Goal: Communication & Community: Answer question/provide support

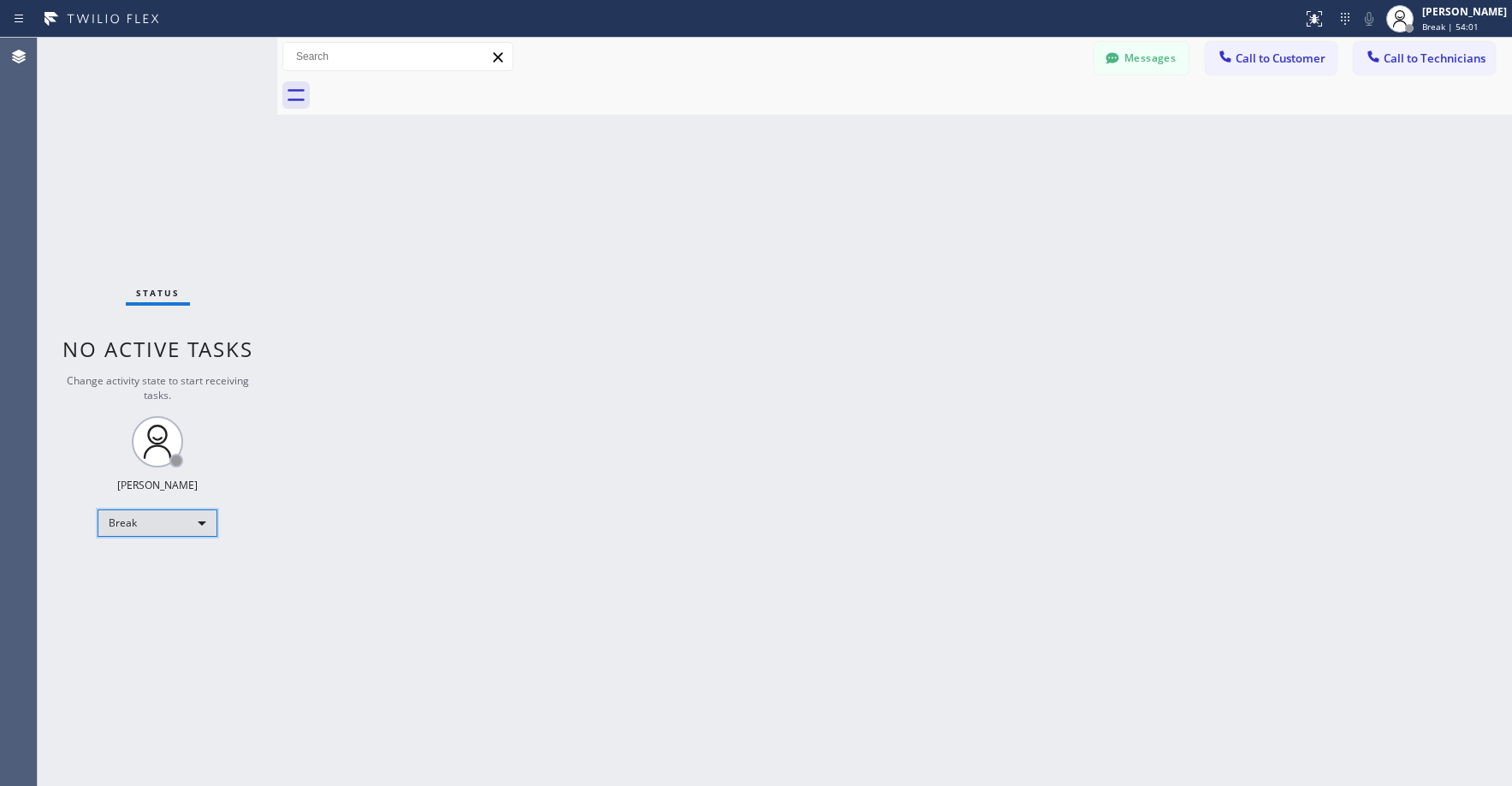
click at [134, 531] on div "Break" at bounding box center [157, 523] width 120 height 28
click at [153, 595] on li "Unavailable" at bounding box center [156, 590] width 116 height 21
drag, startPoint x: 156, startPoint y: 224, endPoint x: 26, endPoint y: 706, distance: 499.2
click at [156, 226] on div "Status No active tasks Change activity state to start receiving tasks. [PERSON_…" at bounding box center [157, 411] width 240 height 748
click at [136, 161] on div "Status No active tasks Change activity state to start receiving tasks. [PERSON_…" at bounding box center [157, 411] width 240 height 748
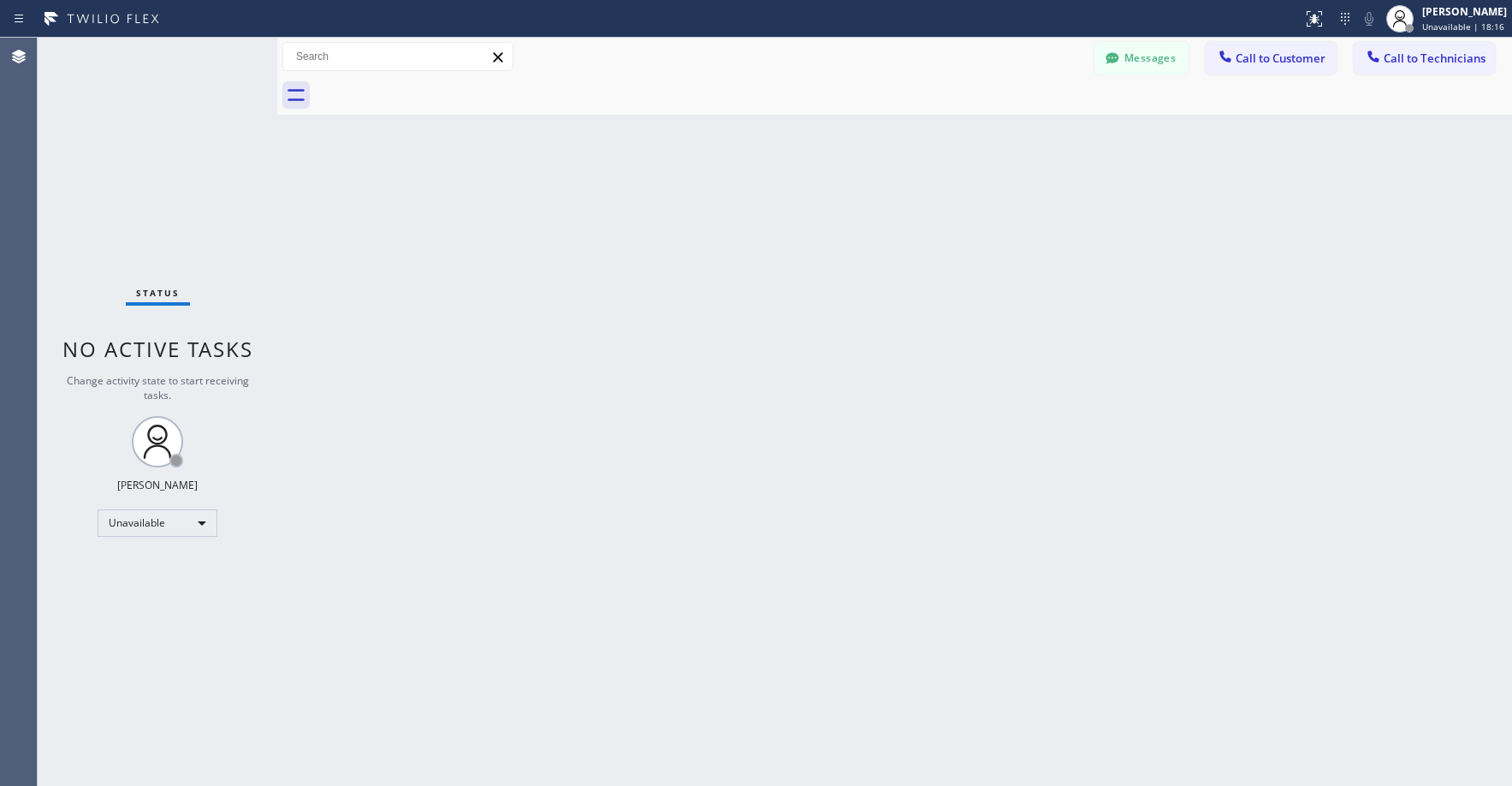
drag, startPoint x: 131, startPoint y: 150, endPoint x: 354, endPoint y: 2, distance: 267.6
click at [133, 149] on div "Status No active tasks Change activity state to start receiving tasks. [PERSON_…" at bounding box center [157, 411] width 240 height 748
click at [139, 104] on div "Status No active tasks Change activity state to start receiving tasks. [PERSON_…" at bounding box center [157, 411] width 240 height 748
click at [145, 125] on div "Status No active tasks Change activity state to start receiving tasks. [PERSON_…" at bounding box center [157, 411] width 240 height 748
click at [209, 167] on div "Status No active tasks Change activity state to start receiving tasks. [PERSON_…" at bounding box center [157, 411] width 240 height 748
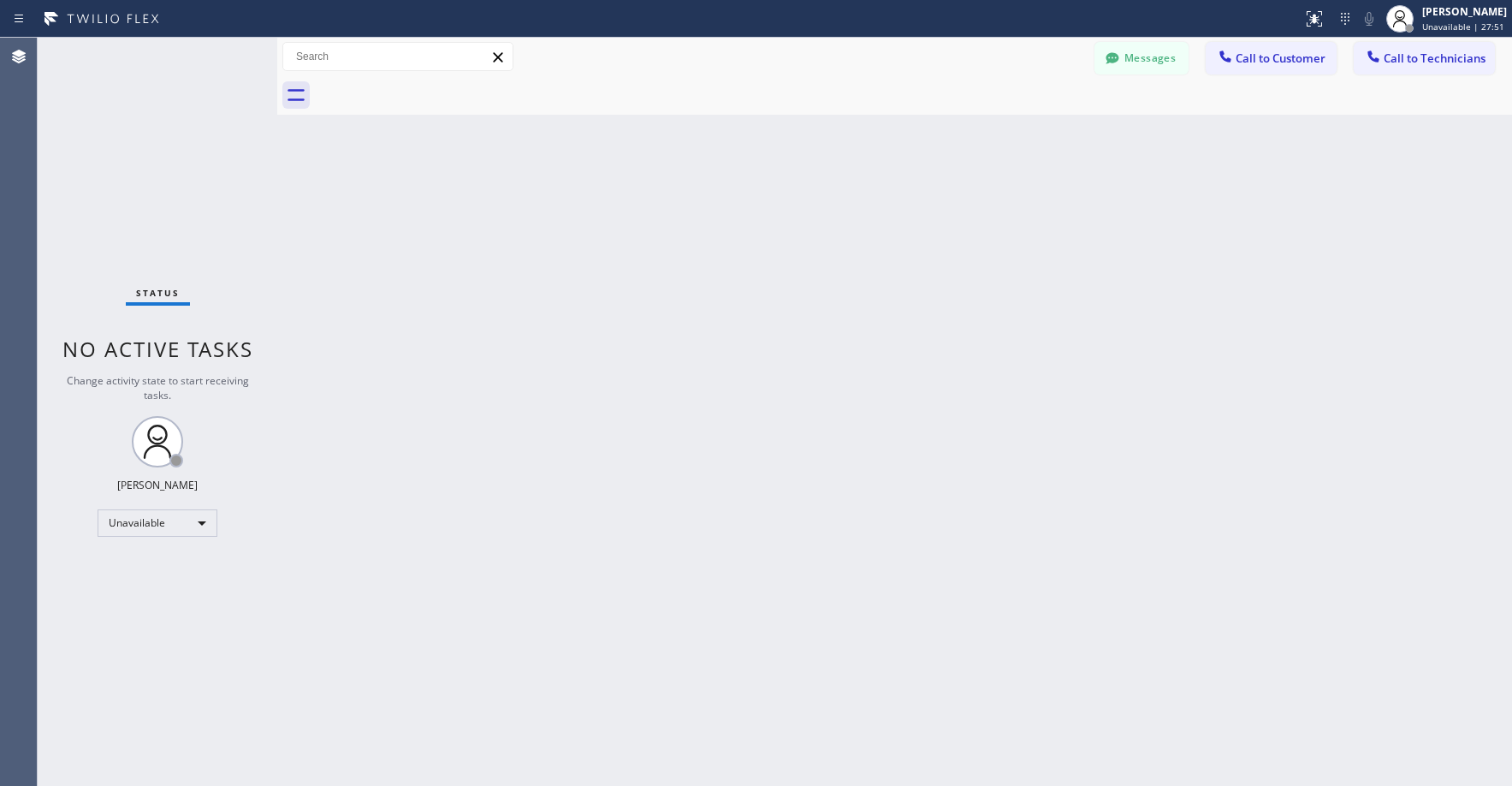
click at [121, 139] on div "Status No active tasks Change activity state to start receiving tasks. [PERSON_…" at bounding box center [157, 411] width 240 height 748
click at [125, 117] on div "Status No active tasks Change activity state to start receiving tasks. [PERSON_…" at bounding box center [157, 411] width 240 height 748
click at [207, 201] on div "Status No active tasks Change activity state to start receiving tasks. [PERSON_…" at bounding box center [157, 411] width 240 height 748
click at [142, 106] on div "Status No active tasks Change activity state to start receiving tasks. [PERSON_…" at bounding box center [157, 411] width 240 height 748
click at [167, 162] on div "Status No active tasks Change activity state to start receiving tasks. [PERSON_…" at bounding box center [157, 411] width 240 height 748
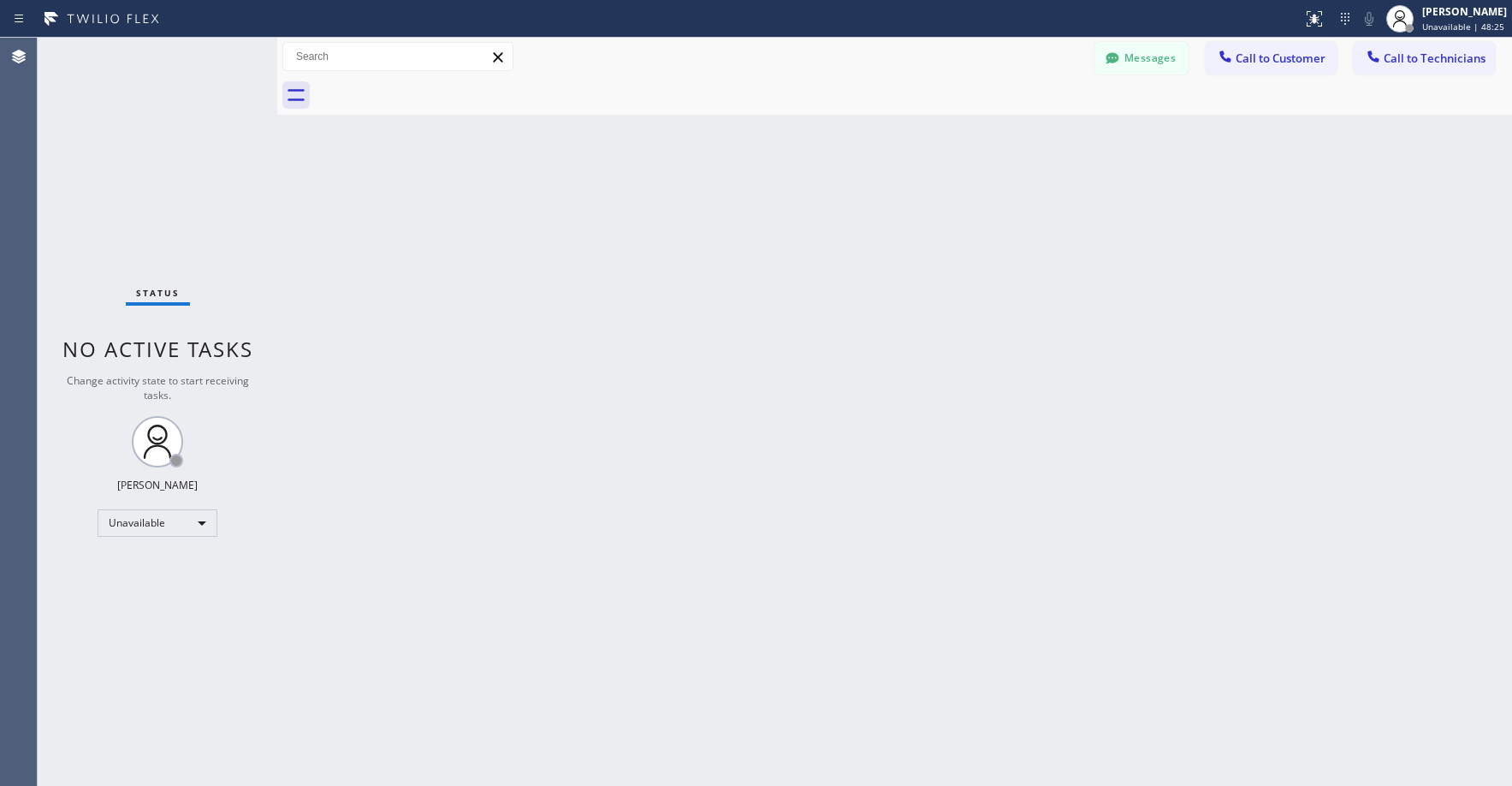
click at [149, 134] on div "Status No active tasks Change activity state to start receiving tasks. [PERSON_…" at bounding box center [157, 411] width 240 height 748
drag, startPoint x: 136, startPoint y: 158, endPoint x: 6, endPoint y: 702, distance: 559.3
click at [136, 159] on div "Status No active tasks Change activity state to start receiving tasks. [PERSON_…" at bounding box center [157, 411] width 240 height 748
click at [167, 109] on div "Status No active tasks Change activity state to start receiving tasks. [PERSON_…" at bounding box center [157, 411] width 240 height 748
click at [142, 142] on div "Status No active tasks Change activity state to start receiving tasks. [PERSON_…" at bounding box center [157, 411] width 240 height 748
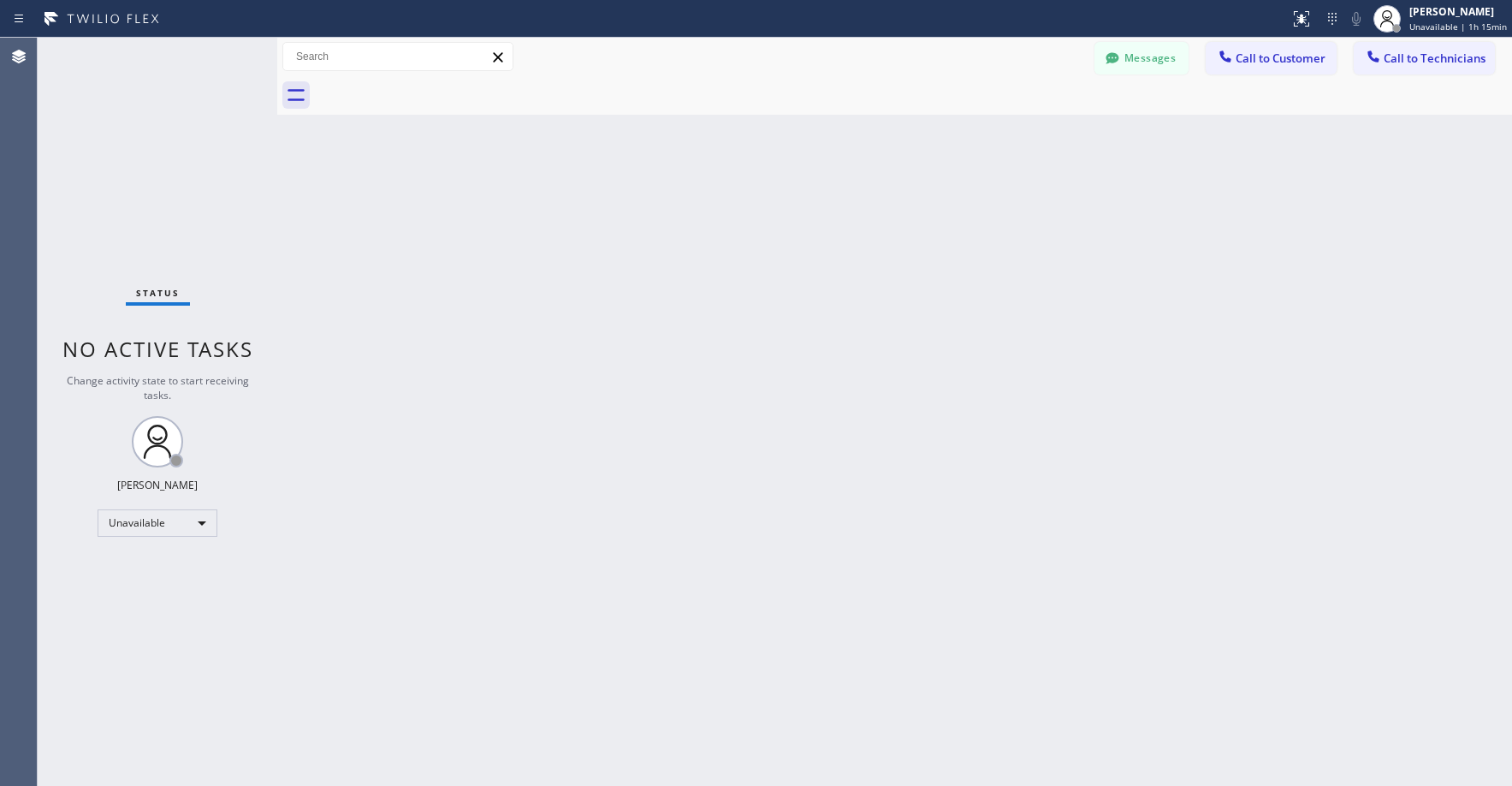
click at [137, 160] on div "Status No active tasks Change activity state to start receiving tasks. [PERSON_…" at bounding box center [157, 411] width 240 height 748
click at [174, 160] on div "Status No active tasks Change activity state to start receiving tasks. [PERSON_…" at bounding box center [157, 411] width 240 height 748
click at [142, 139] on div "Status No active tasks Change activity state to start receiving tasks. [PERSON_…" at bounding box center [157, 411] width 240 height 748
click at [140, 95] on div "Status No active tasks Change activity state to start receiving tasks. [PERSON_…" at bounding box center [157, 411] width 240 height 748
click at [149, 159] on div "Status No active tasks Change activity state to start receiving tasks. [PERSON_…" at bounding box center [157, 411] width 240 height 748
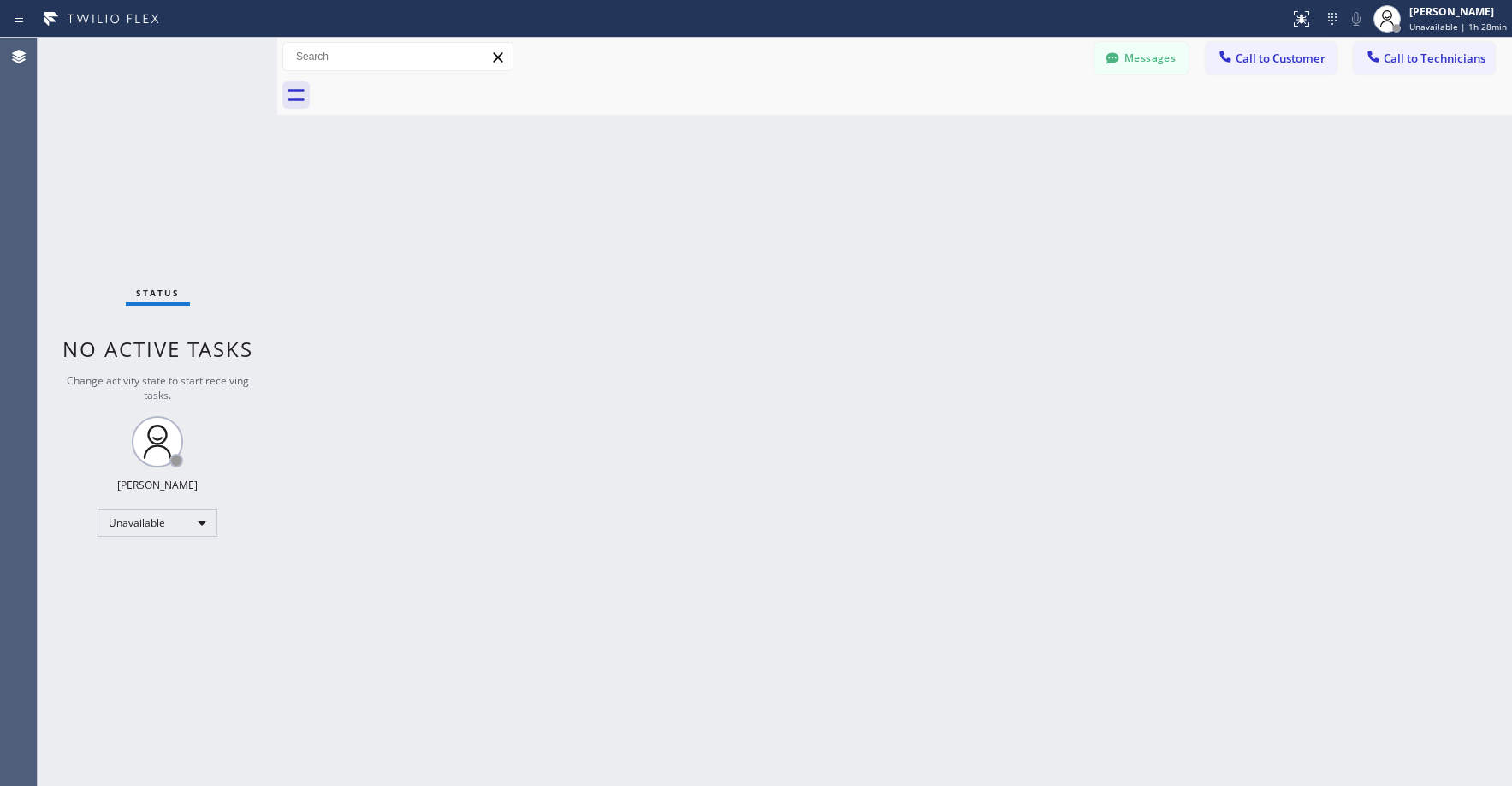
click at [191, 205] on div "Status No active tasks Change activity state to start receiving tasks. [PERSON_…" at bounding box center [157, 411] width 240 height 748
drag, startPoint x: 144, startPoint y: 116, endPoint x: 706, endPoint y: 112, distance: 562.0
click at [145, 116] on div "Status No active tasks Change activity state to start receiving tasks. [PERSON_…" at bounding box center [157, 411] width 240 height 748
click at [1424, 62] on span "Call to Technicians" at bounding box center [1434, 58] width 102 height 16
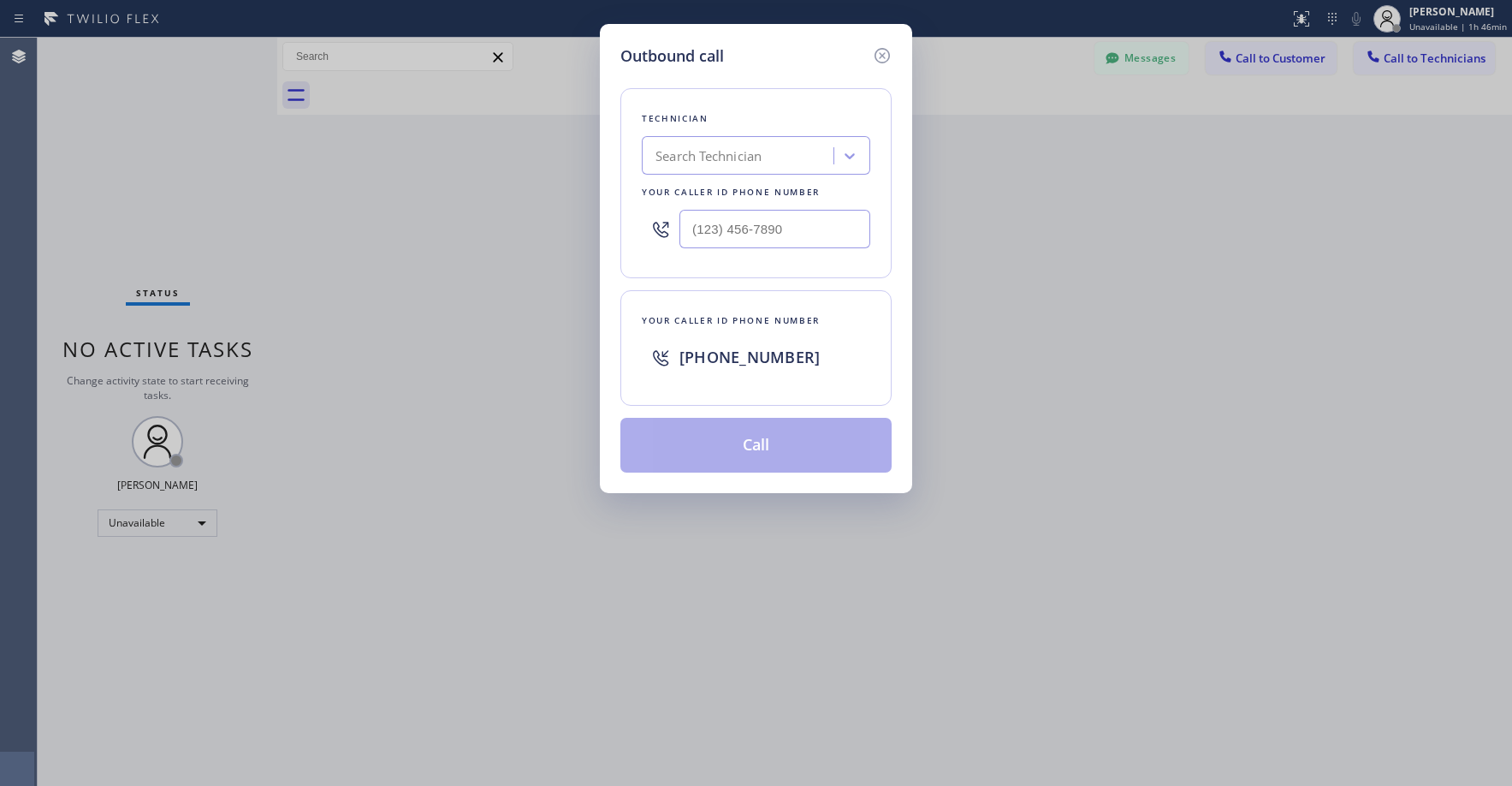
click at [724, 166] on div "Search Technician" at bounding box center [740, 156] width 187 height 29
type input "[PERSON_NAME]"
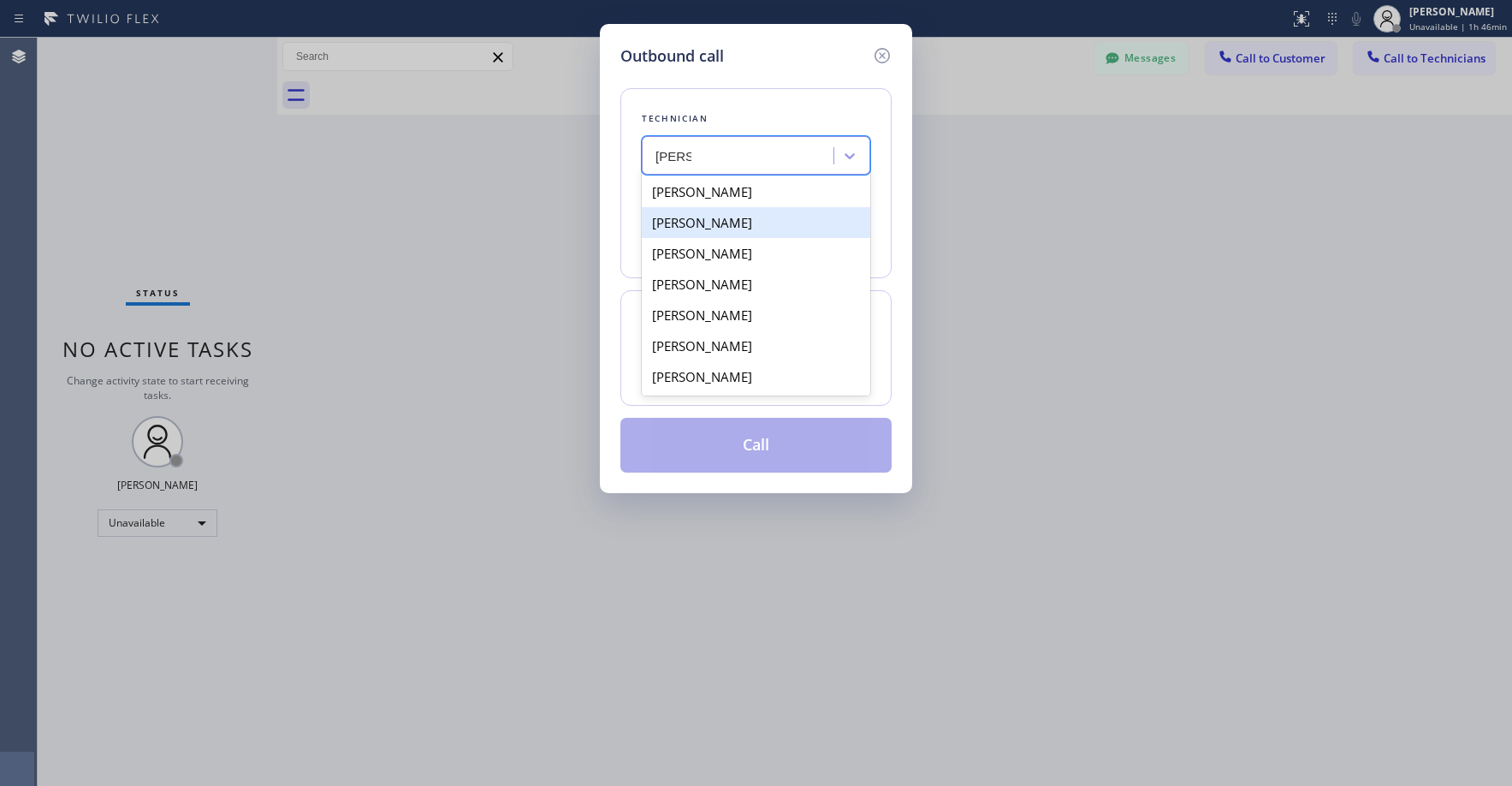
click at [726, 229] on div "[PERSON_NAME]" at bounding box center [756, 222] width 229 height 30
type input "[PHONE_NUMBER]"
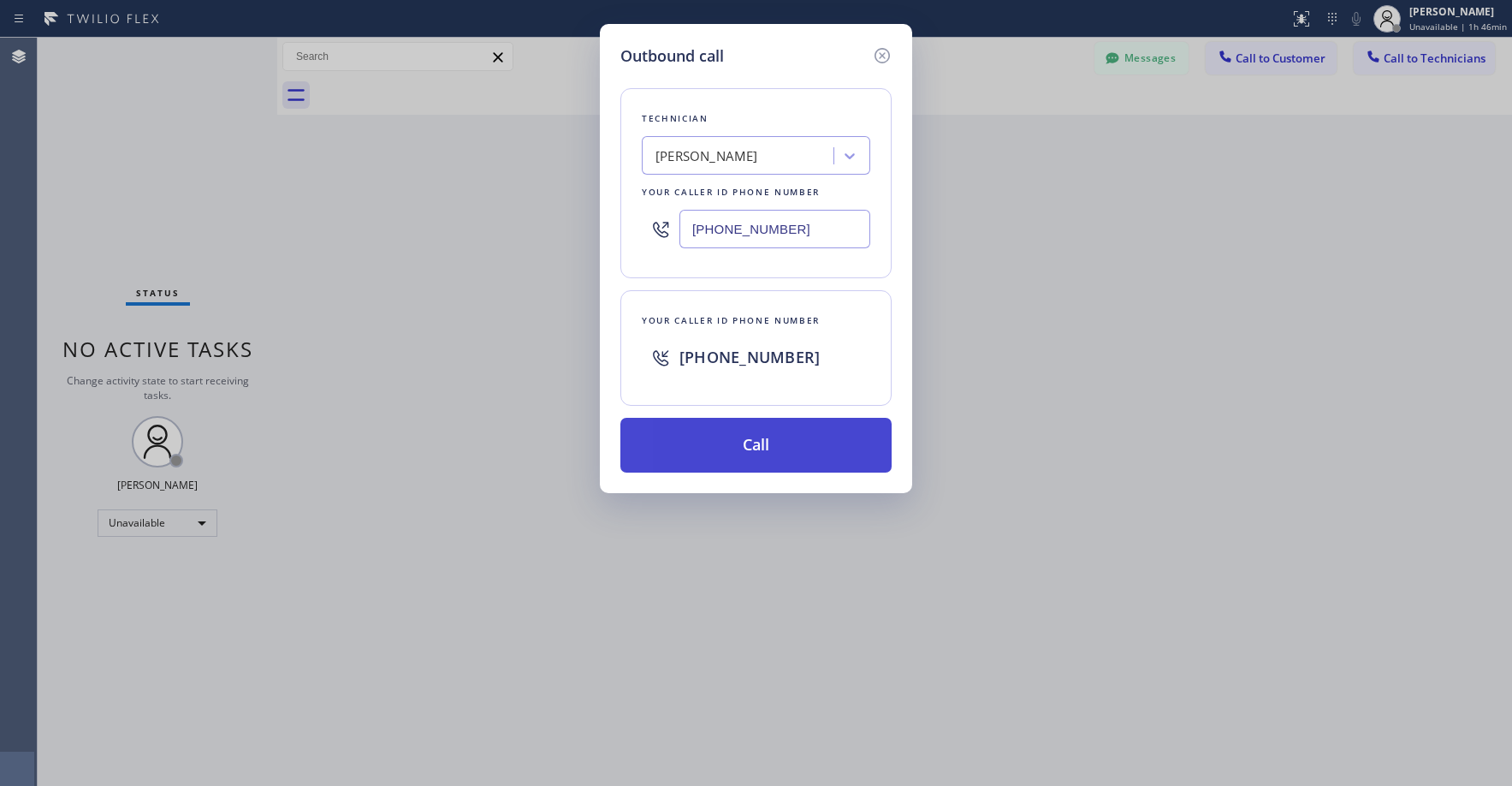
click at [758, 440] on button "Call" at bounding box center [756, 445] width 271 height 55
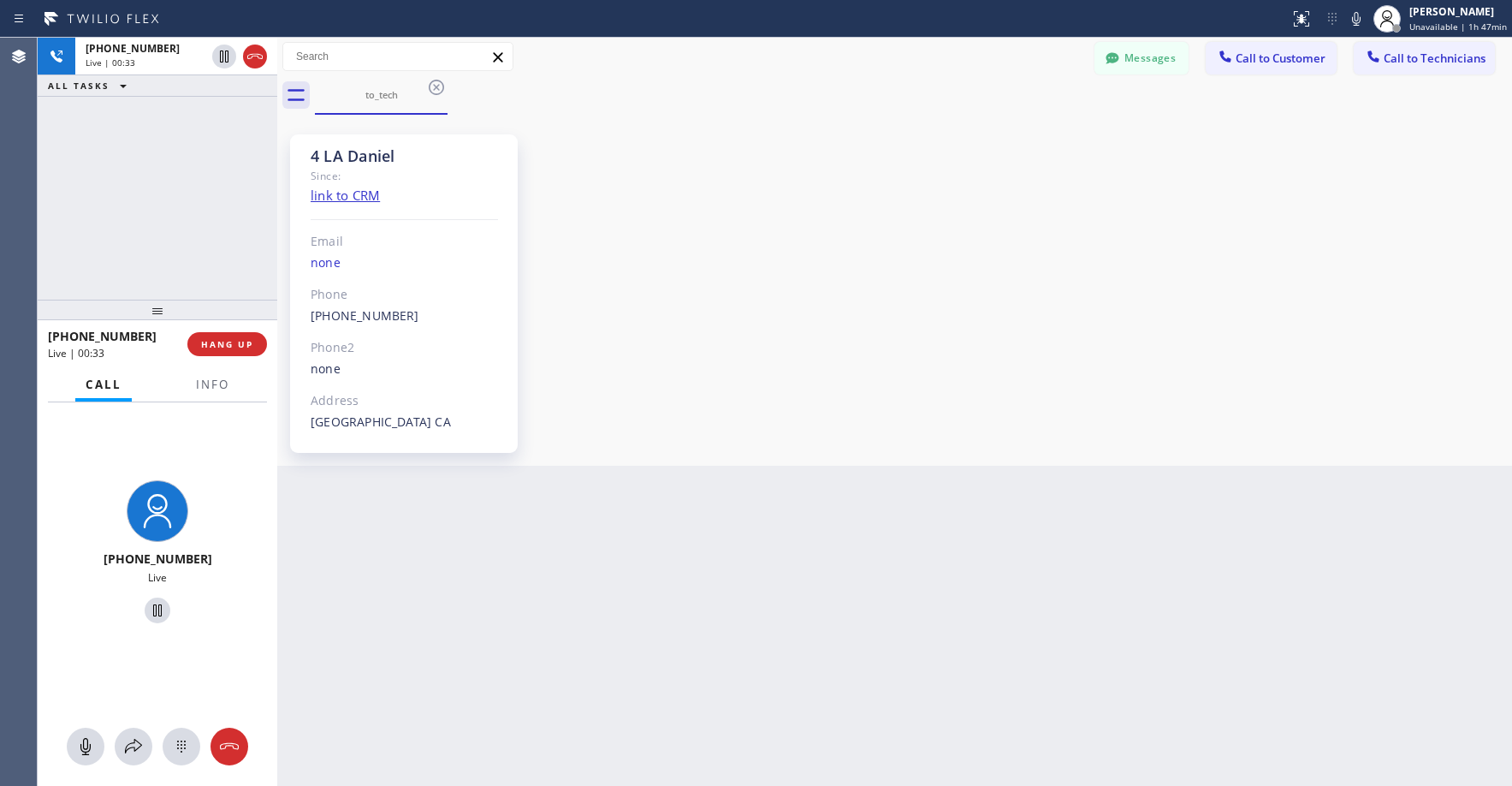
click at [135, 153] on div "[PHONE_NUMBER] Live | 00:33 ALL TASKS ALL TASKS ACTIVE TASKS TASKS IN WRAP UP" at bounding box center [157, 168] width 240 height 262
click at [156, 134] on div "[PHONE_NUMBER] Live | 00:39 ALL TASKS ALL TASKS ACTIVE TASKS TASKS IN WRAP UP" at bounding box center [157, 168] width 240 height 262
click at [137, 203] on div "[PHONE_NUMBER] Live | 03:08 ALL TASKS ALL TASKS ACTIVE TASKS TASKS IN WRAP UP" at bounding box center [157, 168] width 240 height 262
click at [254, 63] on icon at bounding box center [254, 56] width 21 height 21
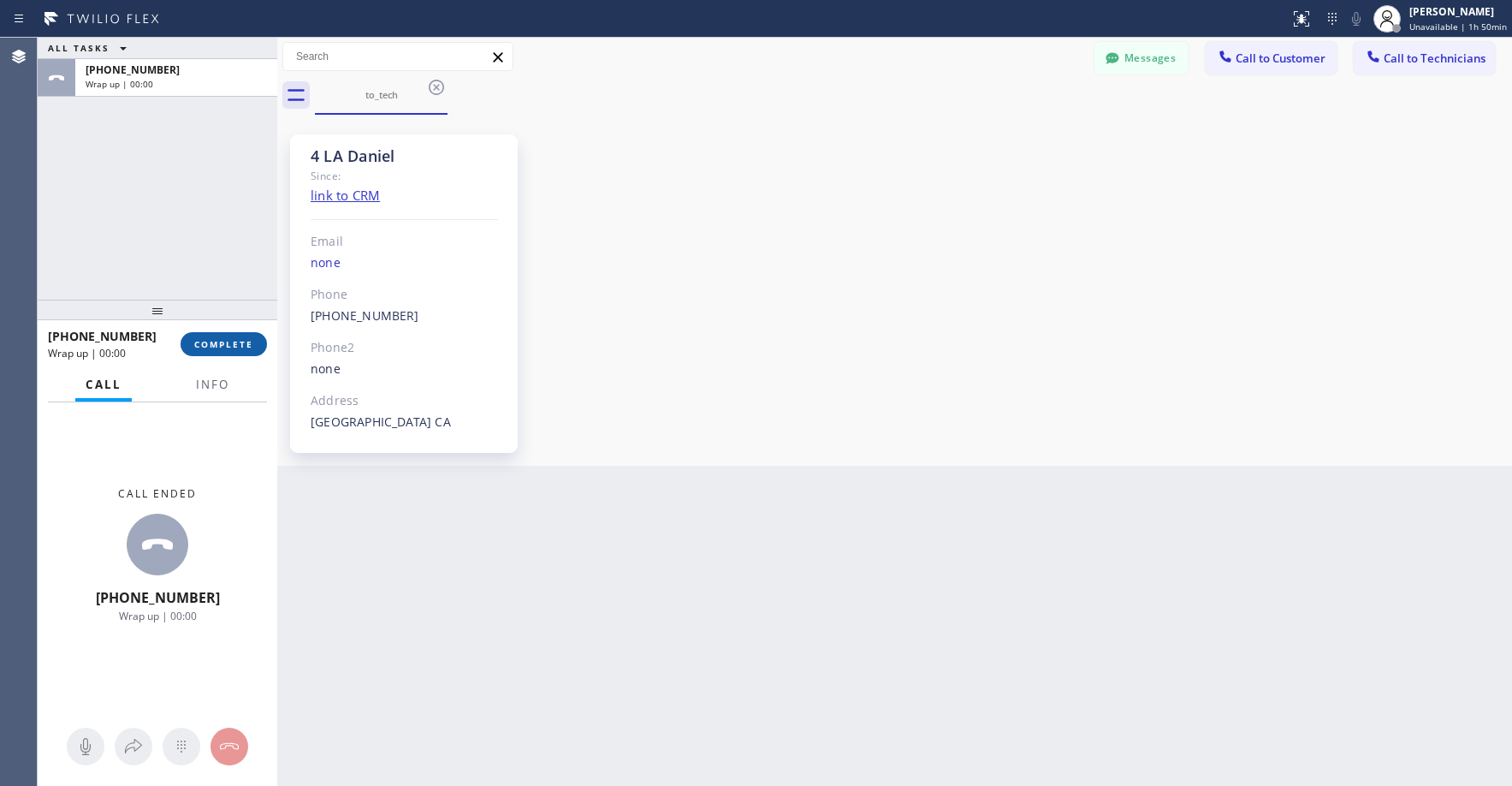
click at [246, 338] on span "COMPLETE" at bounding box center [224, 344] width 59 height 12
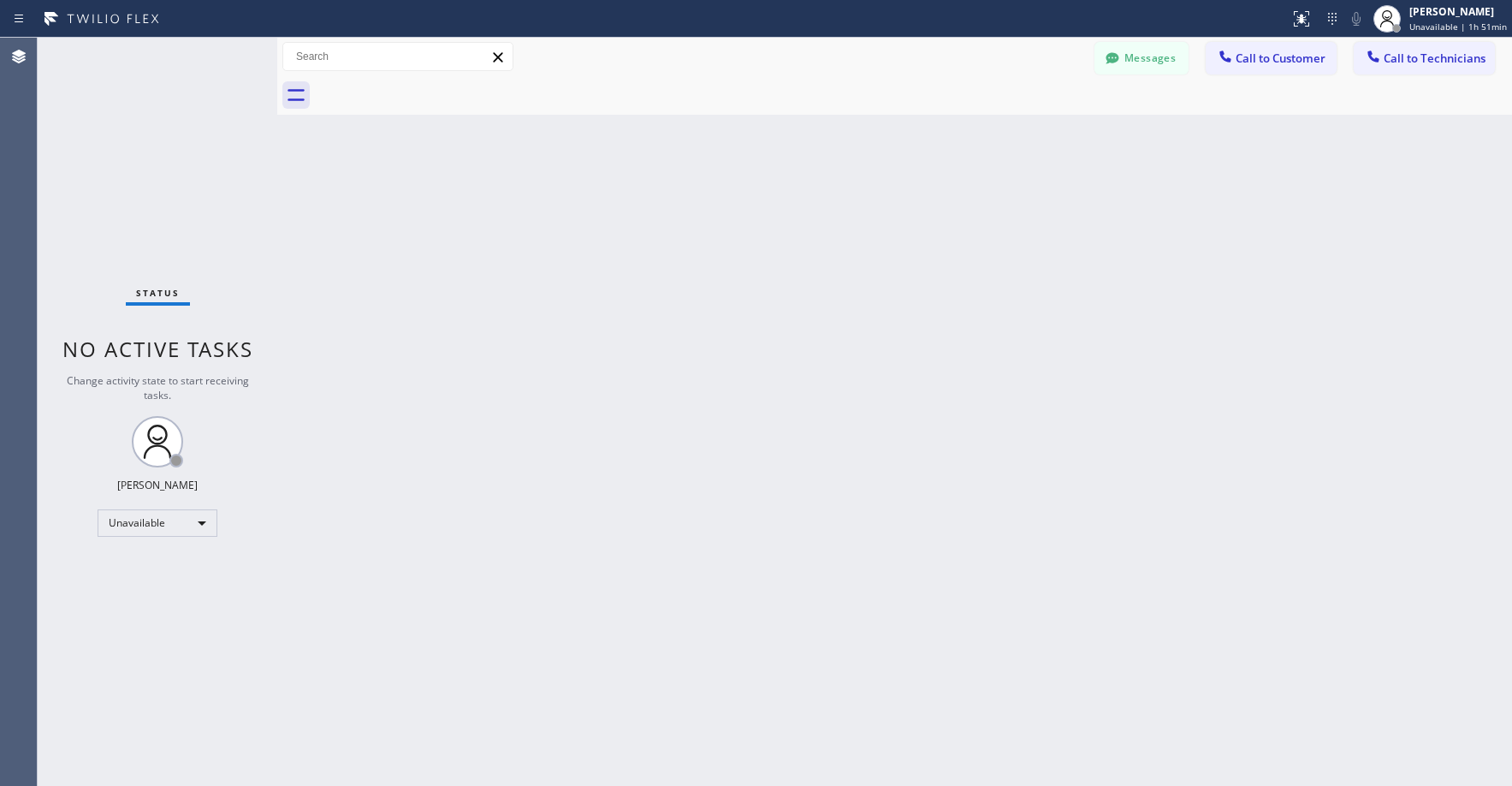
drag, startPoint x: 158, startPoint y: 156, endPoint x: 134, endPoint y: 553, distance: 397.7
click at [158, 157] on div "Status No active tasks Change activity state to start receiving tasks. [PERSON_…" at bounding box center [157, 411] width 240 height 748
click at [129, 528] on div "Unavailable" at bounding box center [157, 523] width 120 height 28
click at [130, 559] on li "Available" at bounding box center [156, 568] width 116 height 21
drag, startPoint x: 222, startPoint y: 203, endPoint x: 133, endPoint y: 660, distance: 465.6
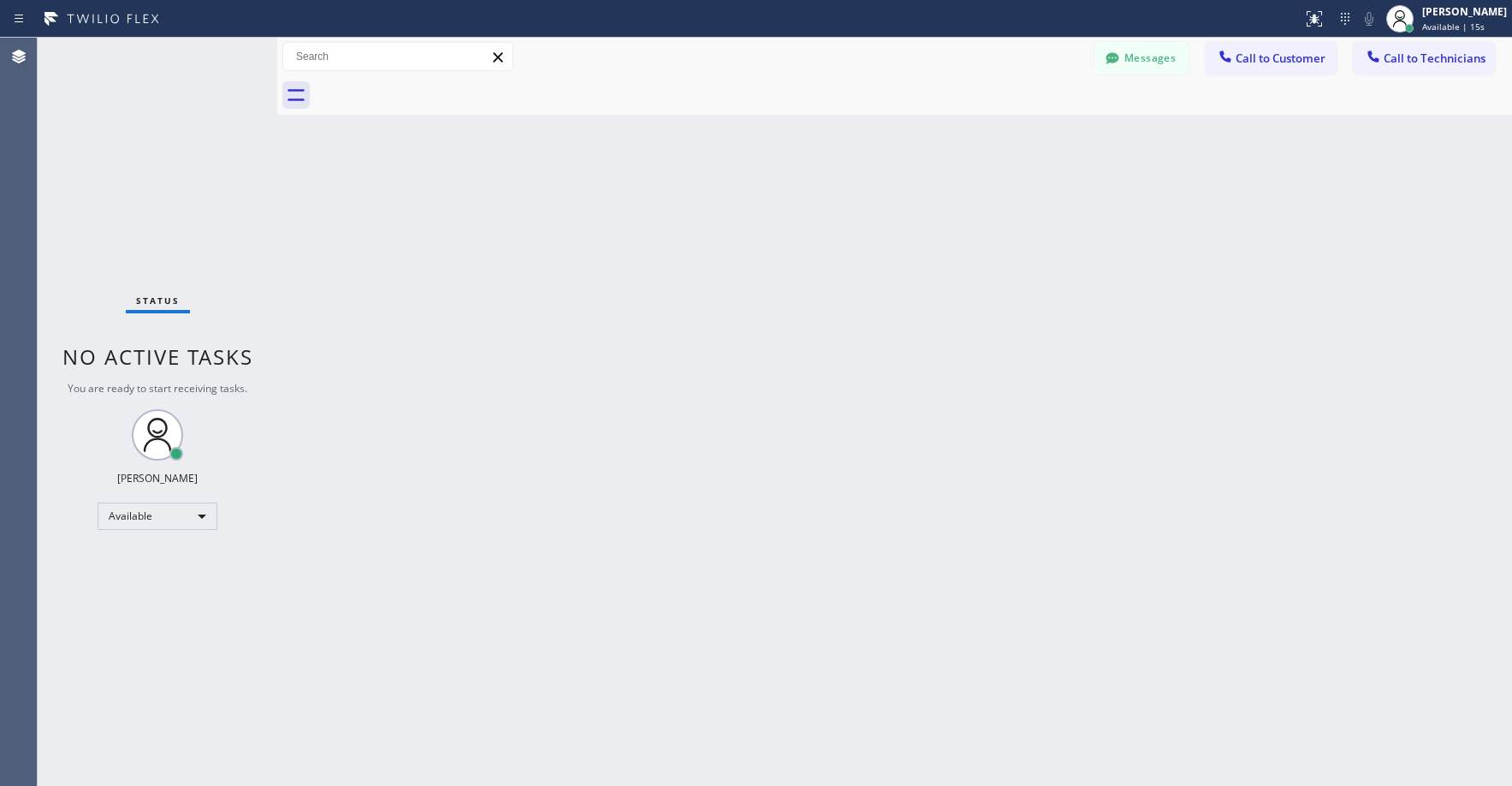
click at [222, 204] on div "Status No active tasks You are ready to start receiving tasks. [PERSON_NAME] Av…" at bounding box center [157, 411] width 240 height 748
click at [130, 106] on div "Status No active tasks You are ready to start receiving tasks. [PERSON_NAME] Av…" at bounding box center [157, 411] width 240 height 748
click at [130, 133] on div "Status No active tasks You are ready to start receiving tasks. [PERSON_NAME] Av…" at bounding box center [157, 411] width 240 height 748
click at [181, 191] on div "Status No active tasks You are ready to start receiving tasks. [PERSON_NAME] Av…" at bounding box center [157, 411] width 240 height 748
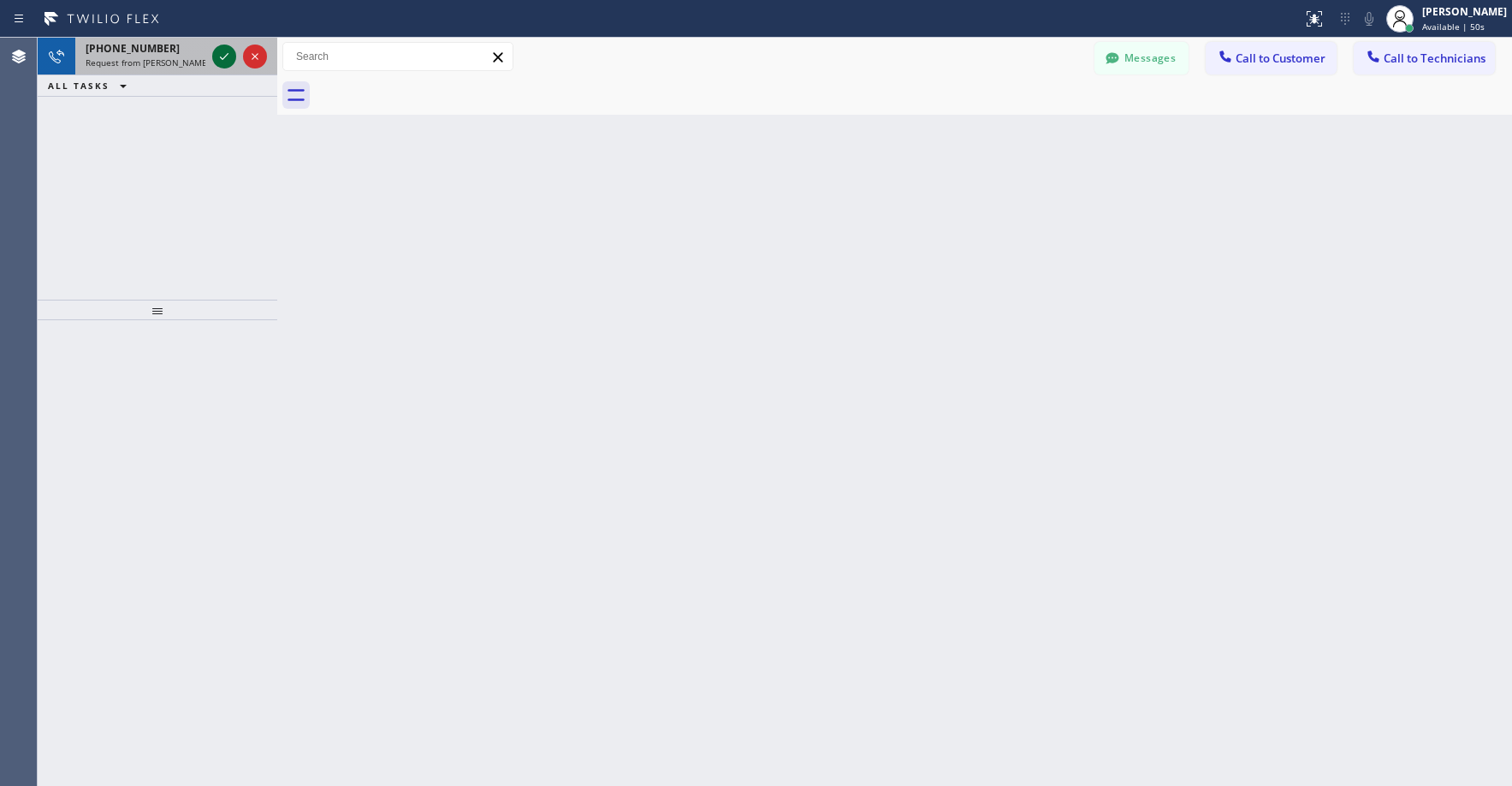
click at [222, 55] on icon at bounding box center [224, 56] width 21 height 21
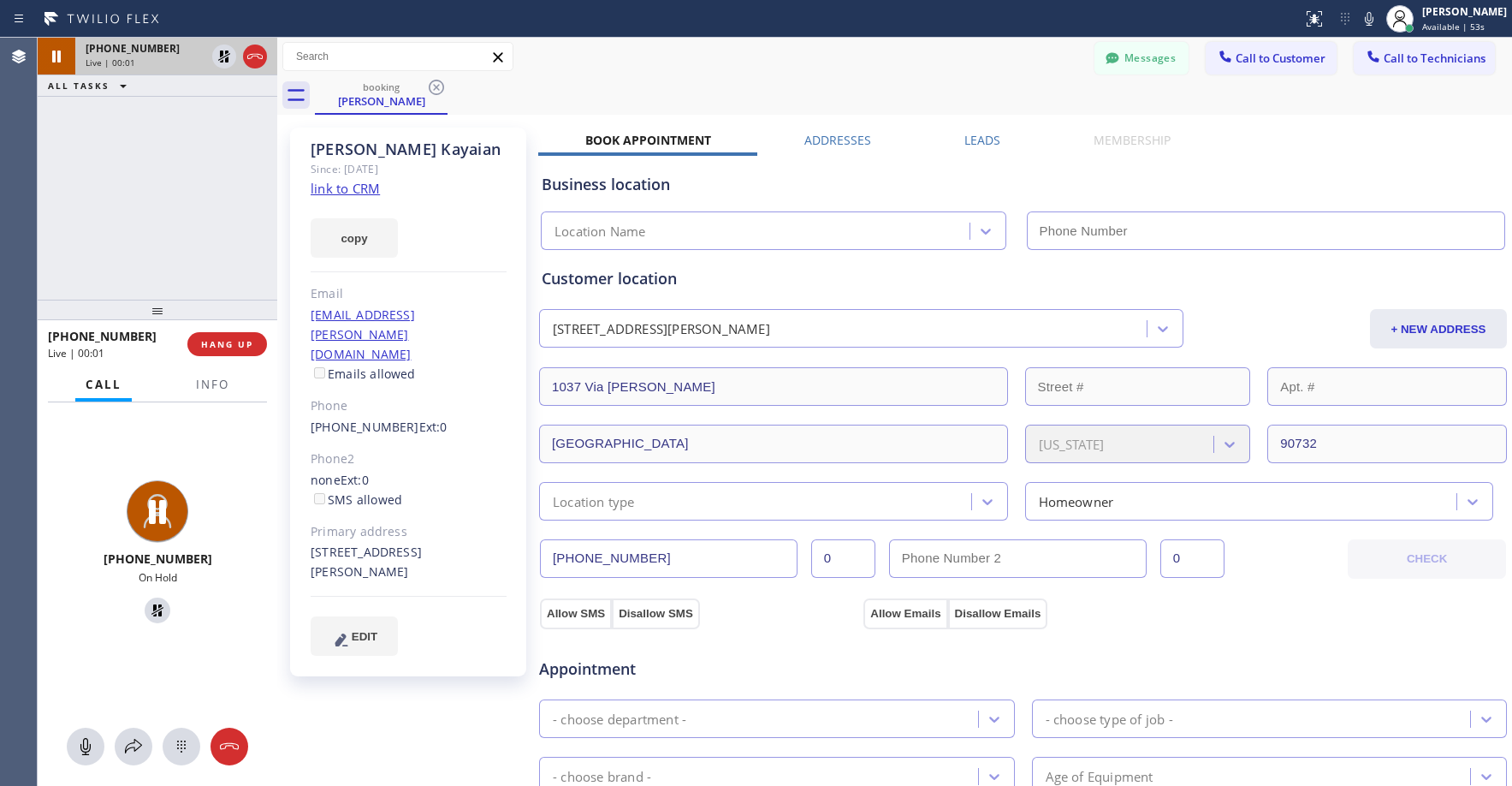
type input "[PHONE_NUMBER]"
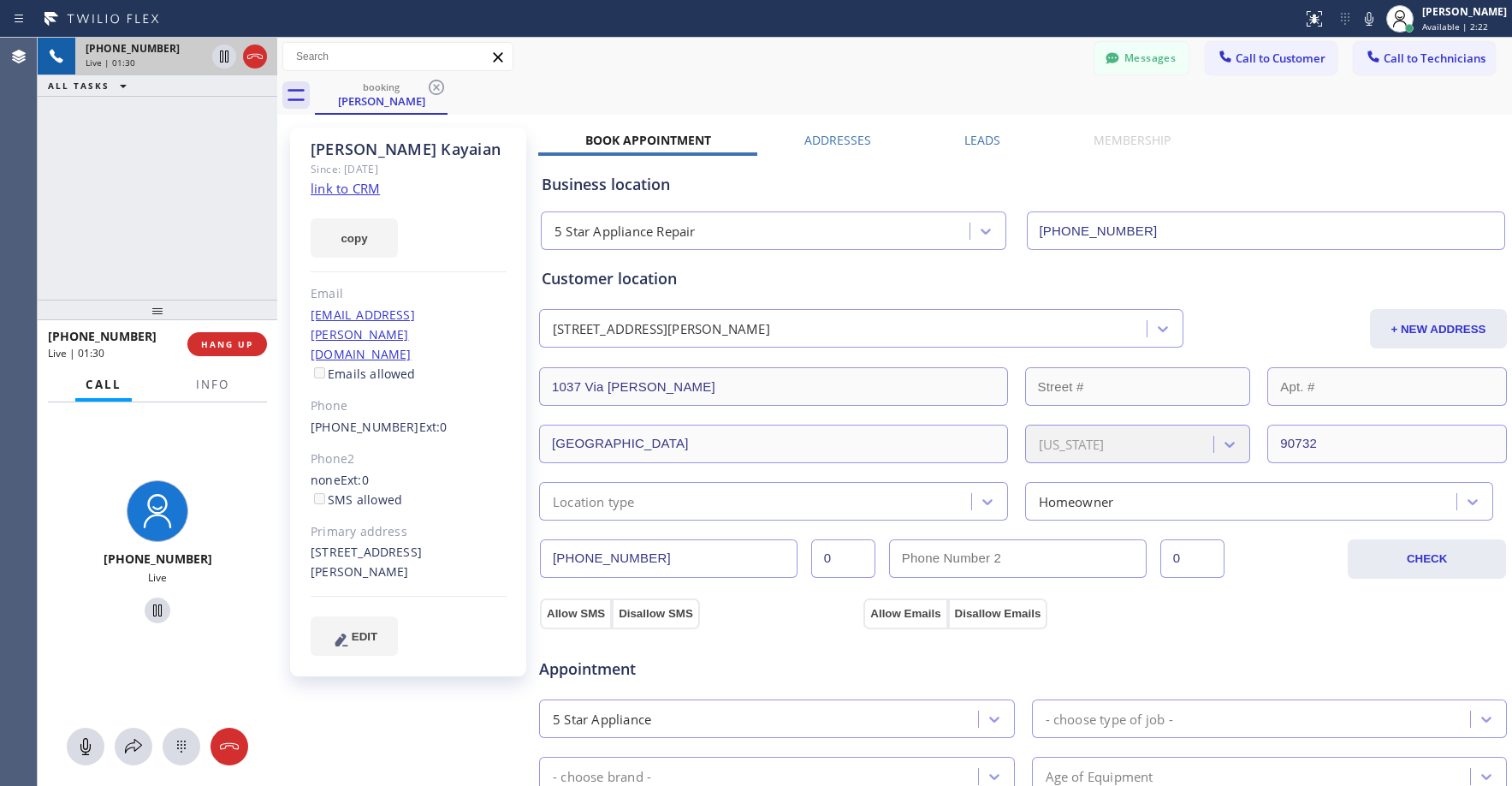
click at [149, 131] on div "[PHONE_NUMBER] Live | 01:30 ALL TASKS ALL TASKS ACTIVE TASKS TASKS IN WRAP UP" at bounding box center [157, 168] width 240 height 262
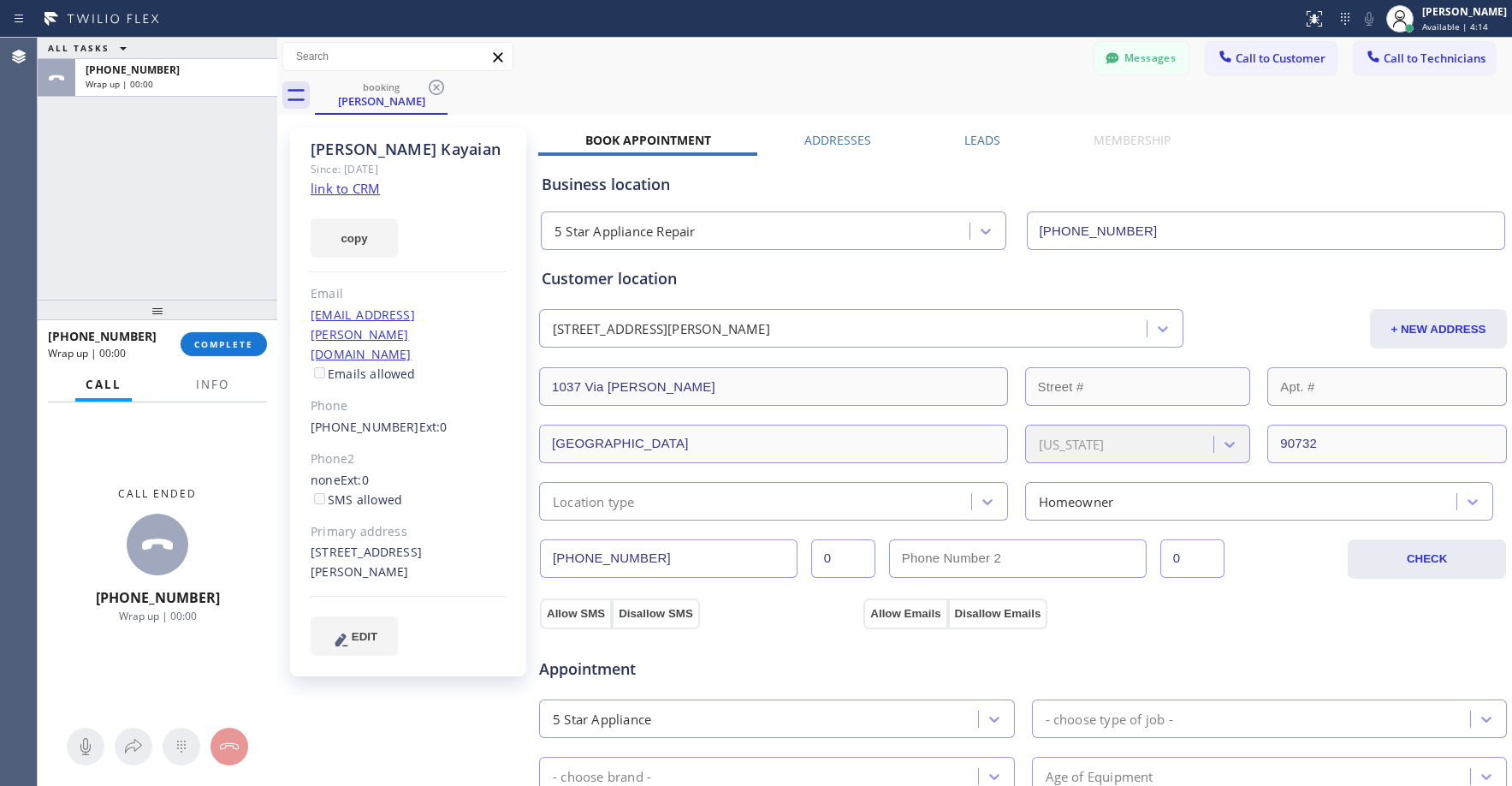
click at [251, 63] on div "[PHONE_NUMBER]" at bounding box center [176, 70] width 182 height 15
click at [177, 154] on div "ALL TASKS ALL TASKS ACTIVE TASKS TASKS IN WRAP UP [PHONE_NUMBER] Wrap up | 00:00" at bounding box center [157, 168] width 240 height 262
click at [225, 354] on button "COMPLETE" at bounding box center [224, 344] width 86 height 24
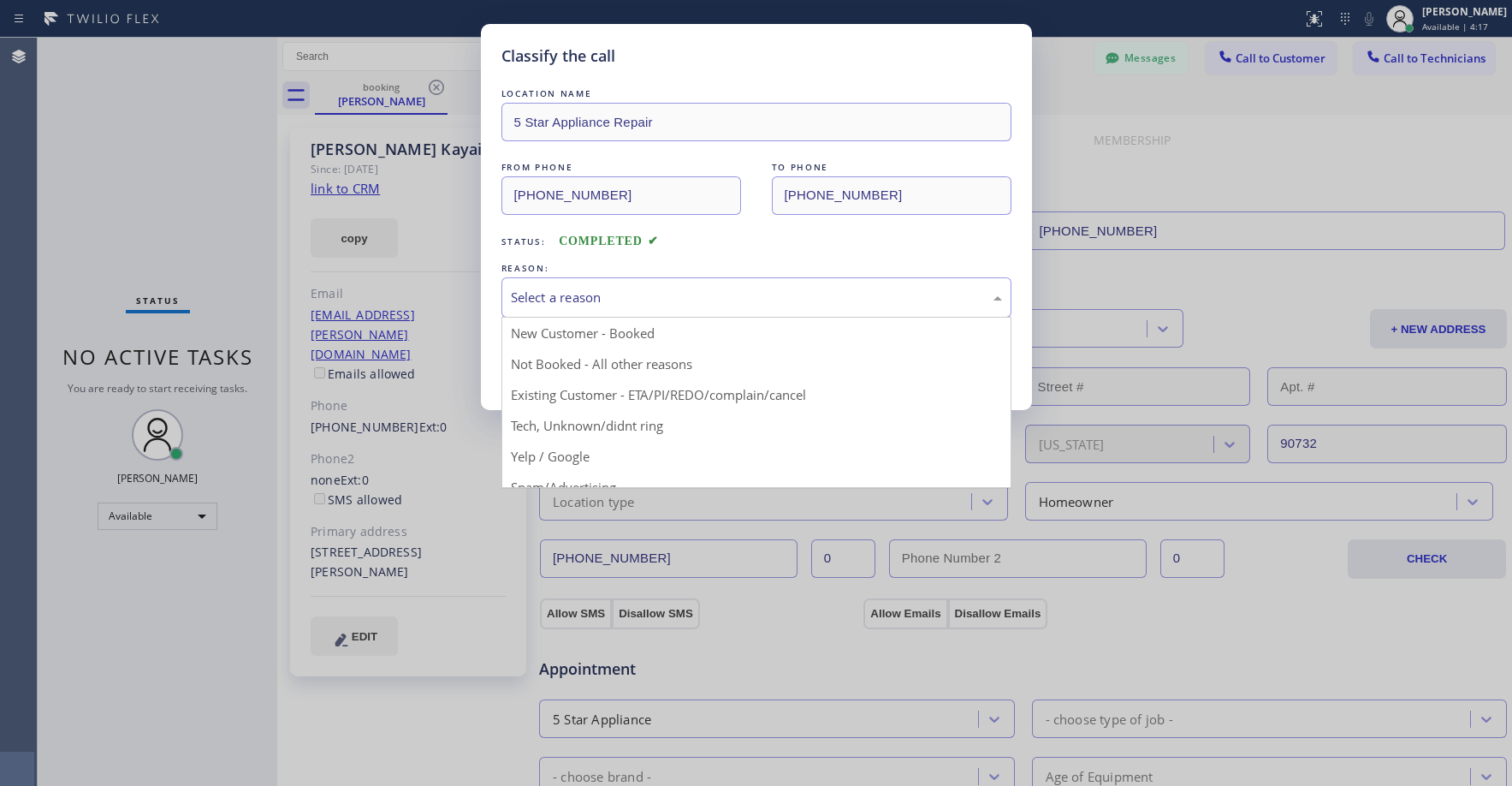
click at [573, 308] on div "Select a reason" at bounding box center [756, 297] width 510 height 40
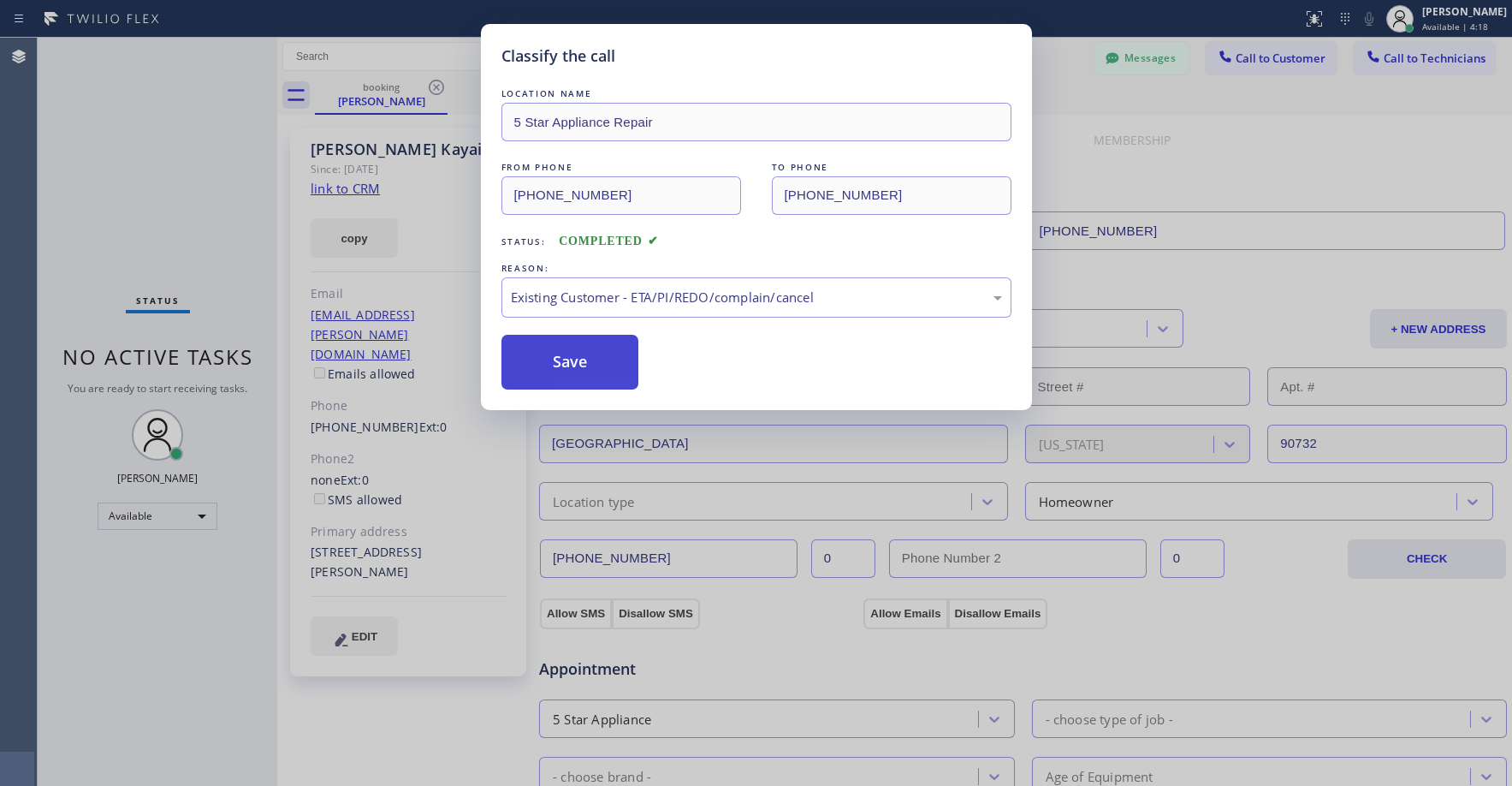
click at [573, 365] on button "Save" at bounding box center [570, 363] width 138 height 55
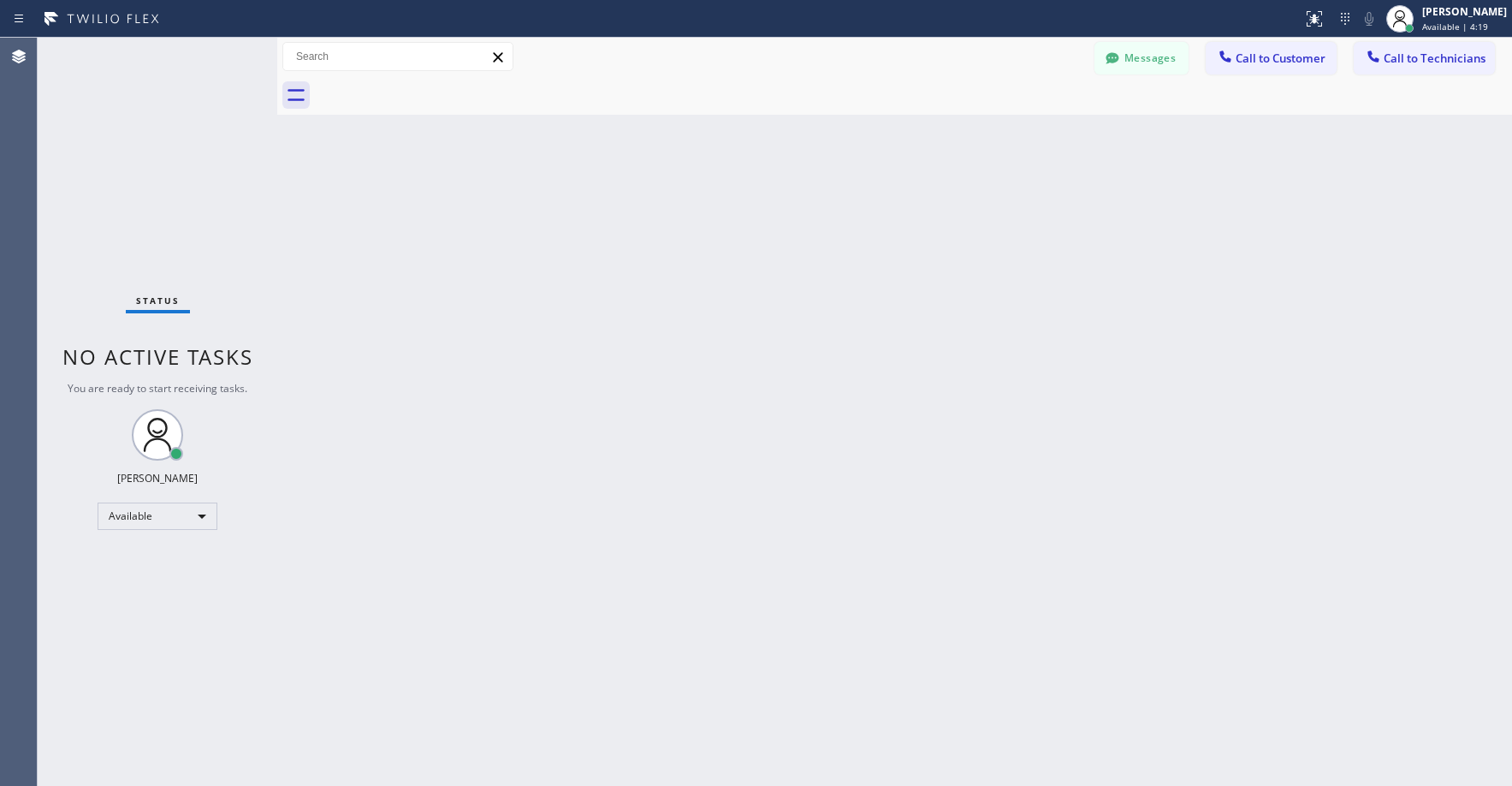
click at [180, 149] on div "Status No active tasks You are ready to start receiving tasks. [PERSON_NAME] Av…" at bounding box center [157, 411] width 240 height 748
click at [163, 505] on div "Available" at bounding box center [157, 516] width 120 height 28
click at [146, 581] on li "Unavailable" at bounding box center [156, 583] width 116 height 21
click at [173, 204] on div "Status No active tasks You are ready to start receiving tasks. [PERSON_NAME] Av…" at bounding box center [157, 411] width 240 height 748
click at [173, 204] on div "Status No active tasks Change activity state to start receiving tasks. [PERSON_…" at bounding box center [157, 411] width 240 height 748
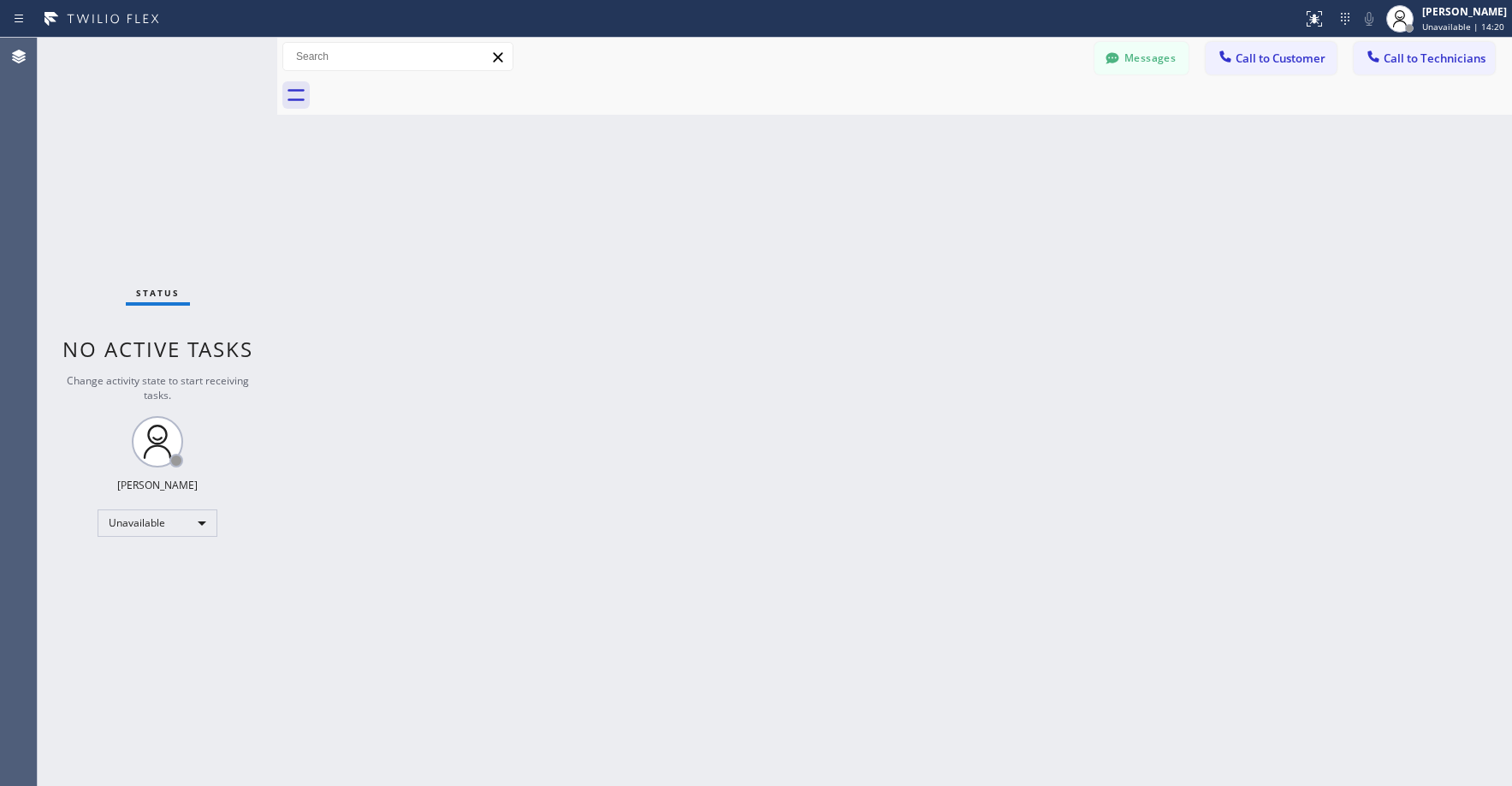
drag, startPoint x: 152, startPoint y: 123, endPoint x: 156, endPoint y: 142, distance: 19.4
click at [152, 124] on div "Status No active tasks Change activity state to start receiving tasks. [PERSON_…" at bounding box center [157, 411] width 240 height 748
click at [149, 525] on div "Unavailable" at bounding box center [157, 523] width 120 height 28
click at [140, 606] on li "Break" at bounding box center [156, 610] width 116 height 21
click at [125, 526] on div "Break" at bounding box center [157, 523] width 120 height 28
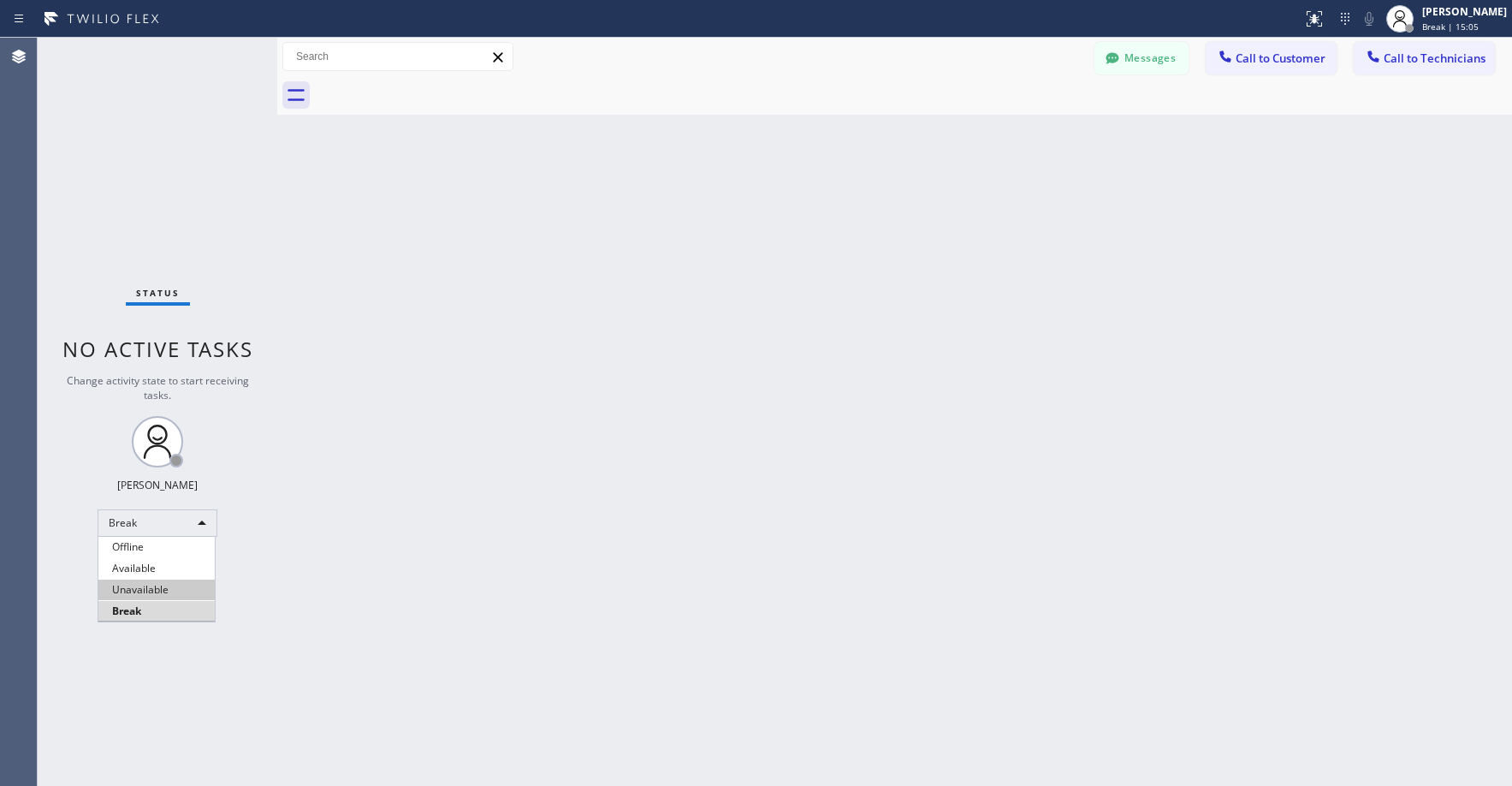
click at [149, 593] on li "Unavailable" at bounding box center [156, 590] width 116 height 21
click at [151, 115] on div "Status No active tasks Change activity state to start receiving tasks. [PERSON_…" at bounding box center [157, 411] width 240 height 748
click at [145, 118] on div "Status No active tasks Change activity state to start receiving tasks. [PERSON_…" at bounding box center [157, 411] width 240 height 748
click at [141, 178] on div "Status No active tasks Change activity state to start receiving tasks. [PERSON_…" at bounding box center [157, 411] width 240 height 748
click at [137, 153] on div "Status No active tasks Change activity state to start receiving tasks. [PERSON_…" at bounding box center [157, 411] width 240 height 748
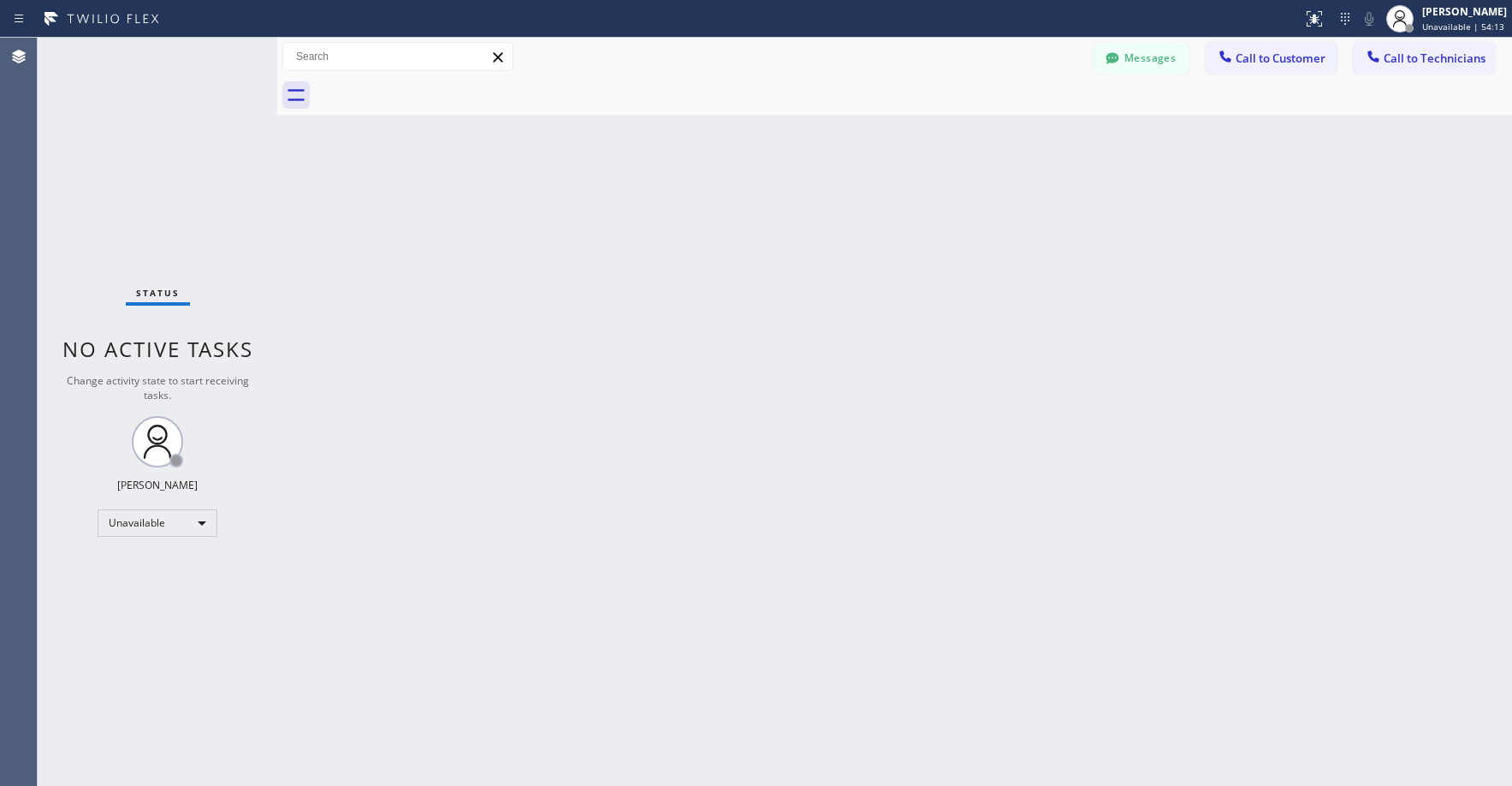
drag, startPoint x: 169, startPoint y: 156, endPoint x: 561, endPoint y: 74, distance: 400.5
click at [169, 156] on div "Status No active tasks Change activity state to start receiving tasks. [PERSON_…" at bounding box center [157, 411] width 240 height 748
click at [162, 158] on div "Status No active tasks Change activity state to start receiving tasks. [PERSON_…" at bounding box center [157, 411] width 240 height 748
click at [152, 126] on div "Status No active tasks Change activity state to start receiving tasks. [PERSON_…" at bounding box center [157, 411] width 240 height 748
click at [176, 138] on div "Status No active tasks Change activity state to start receiving tasks. [PERSON_…" at bounding box center [157, 411] width 240 height 748
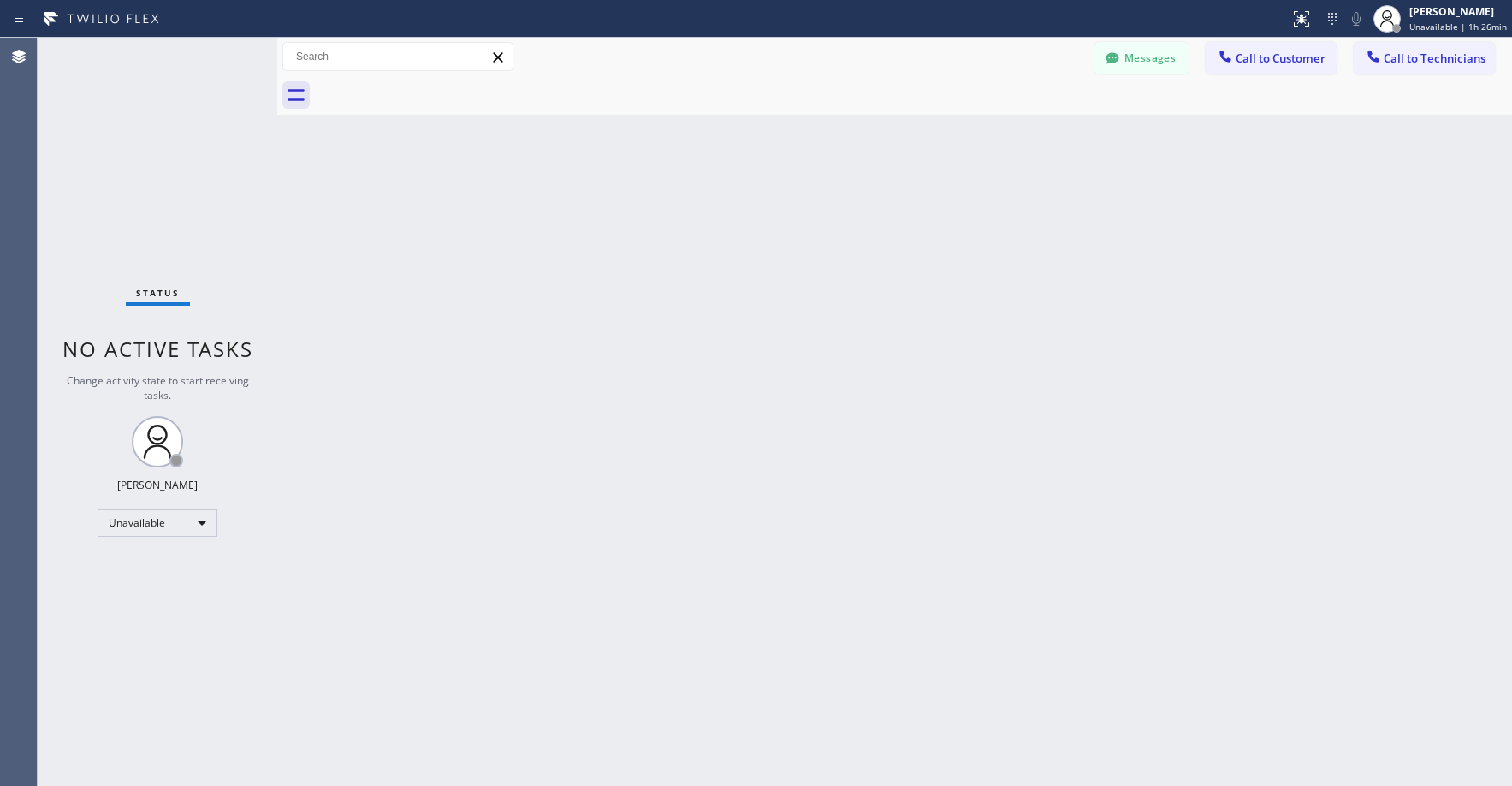
click at [149, 141] on div "Status No active tasks Change activity state to start receiving tasks. [PERSON_…" at bounding box center [157, 411] width 240 height 748
click at [109, 84] on div "Status No active tasks Change activity state to start receiving tasks. [PERSON_…" at bounding box center [157, 411] width 240 height 748
click at [149, 158] on div "Status No active tasks Change activity state to start receiving tasks. [PERSON_…" at bounding box center [157, 411] width 240 height 748
click at [154, 145] on div "Status No active tasks Change activity state to start receiving tasks. [PERSON_…" at bounding box center [157, 412] width 240 height 750
click at [149, 126] on div "Status No active tasks Change activity state to start receiving tasks. [PERSON_…" at bounding box center [157, 412] width 240 height 750
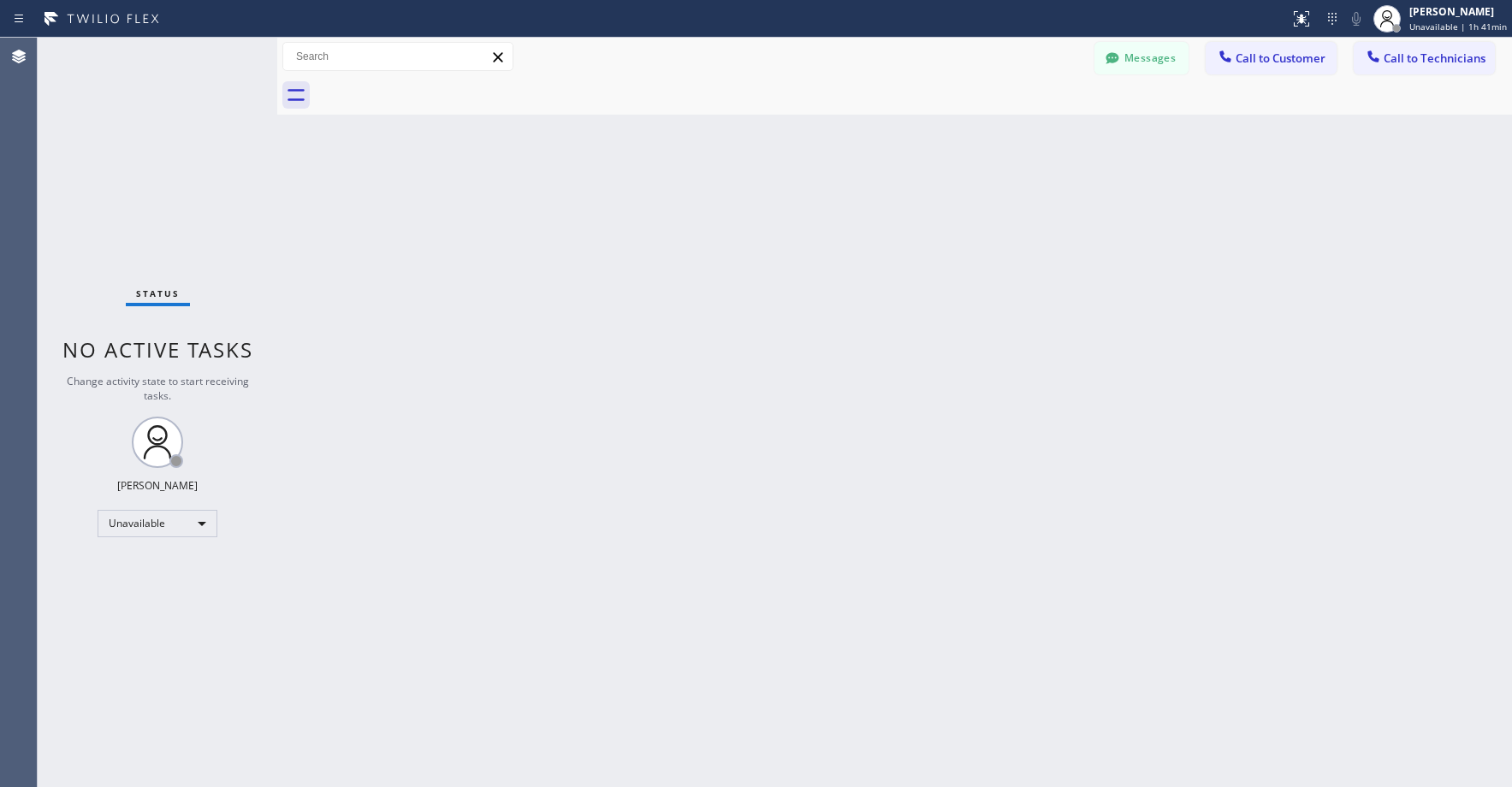
drag, startPoint x: 158, startPoint y: 140, endPoint x: 107, endPoint y: 388, distance: 253.2
click at [158, 144] on div "Status No active tasks Change activity state to start receiving tasks. [PERSON_…" at bounding box center [157, 412] width 240 height 750
drag, startPoint x: 152, startPoint y: 155, endPoint x: 87, endPoint y: 543, distance: 393.4
click at [154, 168] on div "Status No active tasks Change activity state to start receiving tasks. [PERSON_…" at bounding box center [157, 412] width 240 height 750
click at [114, 537] on div "Status No active tasks Change activity state to start receiving tasks. [PERSON_…" at bounding box center [157, 412] width 240 height 750
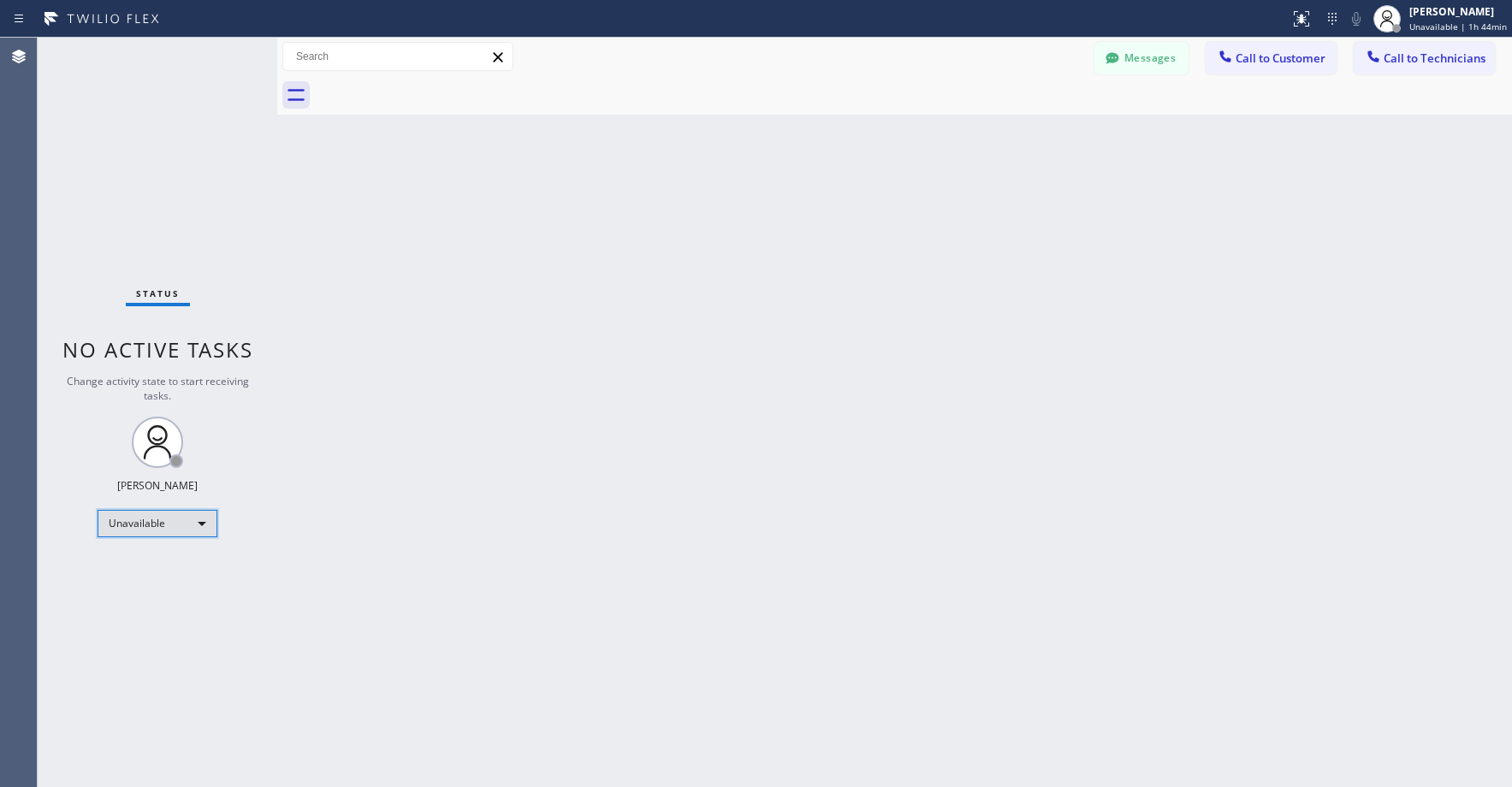
click at [114, 532] on div "Unavailable" at bounding box center [157, 524] width 120 height 28
click at [129, 548] on li "Offline" at bounding box center [156, 547] width 116 height 21
click at [1448, 18] on div "[PERSON_NAME]" at bounding box center [1465, 11] width 84 height 15
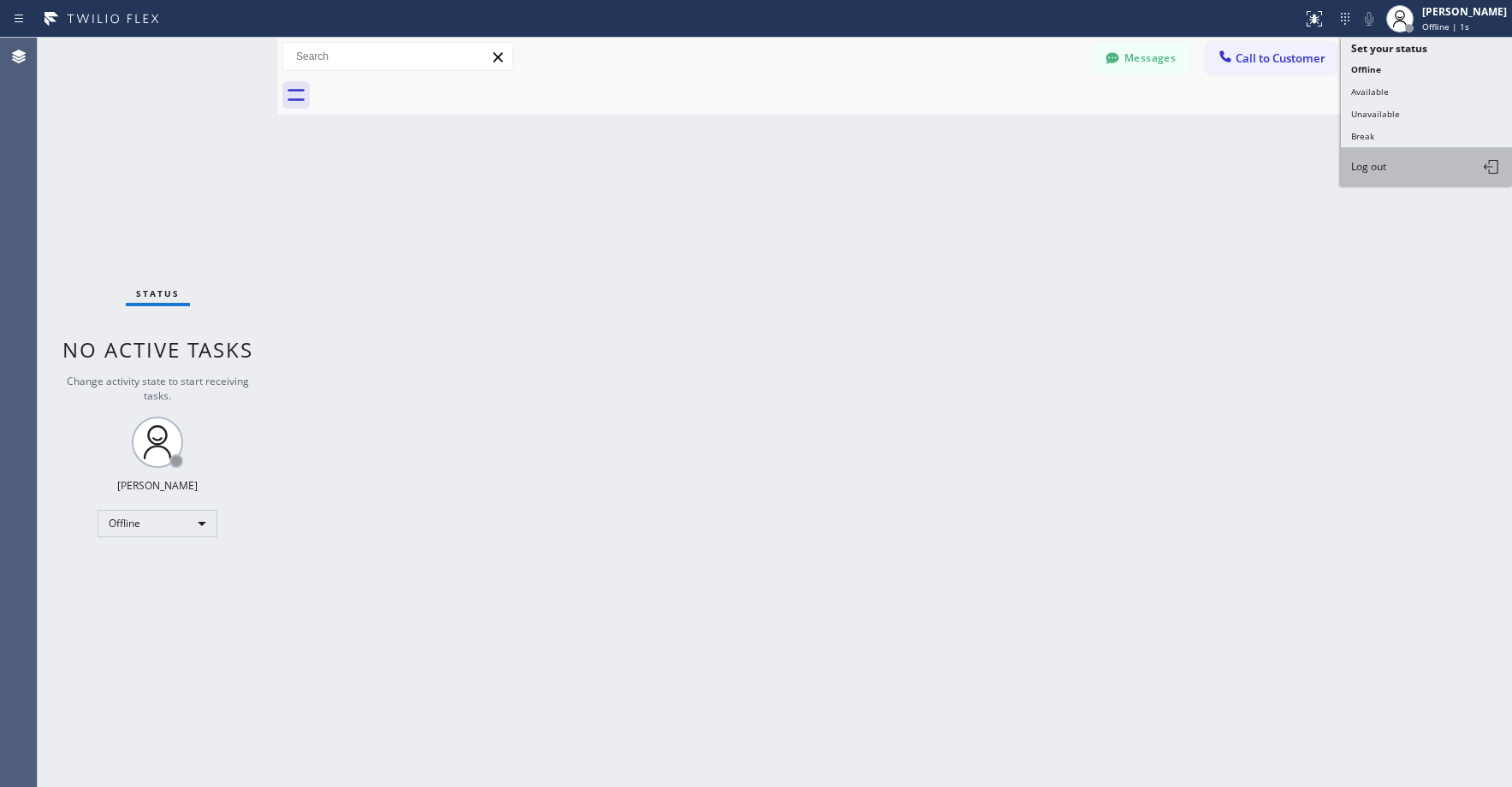
click at [1381, 165] on span "Log out" at bounding box center [1369, 166] width 35 height 15
